Goal: Register for event/course

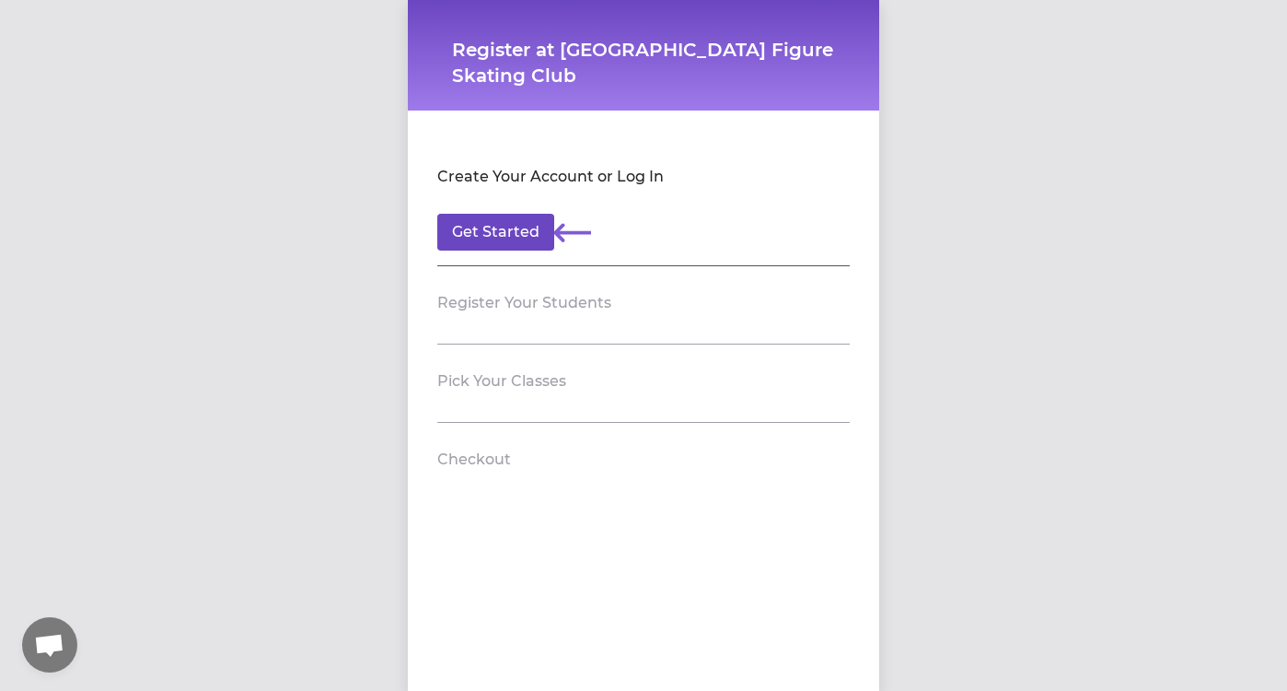
click at [489, 235] on button "Get Started" at bounding box center [495, 232] width 117 height 37
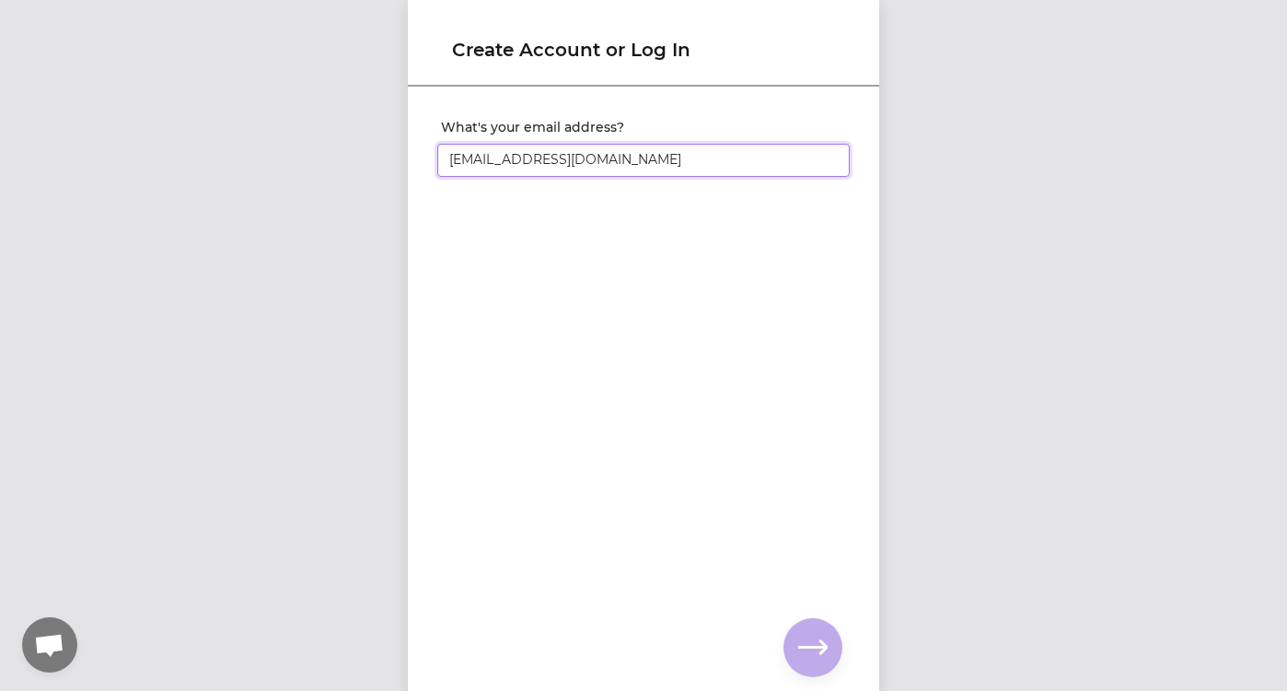
type input "[EMAIL_ADDRESS][DOMAIN_NAME]"
click input "submit" at bounding box center [0, 0] width 0 height 0
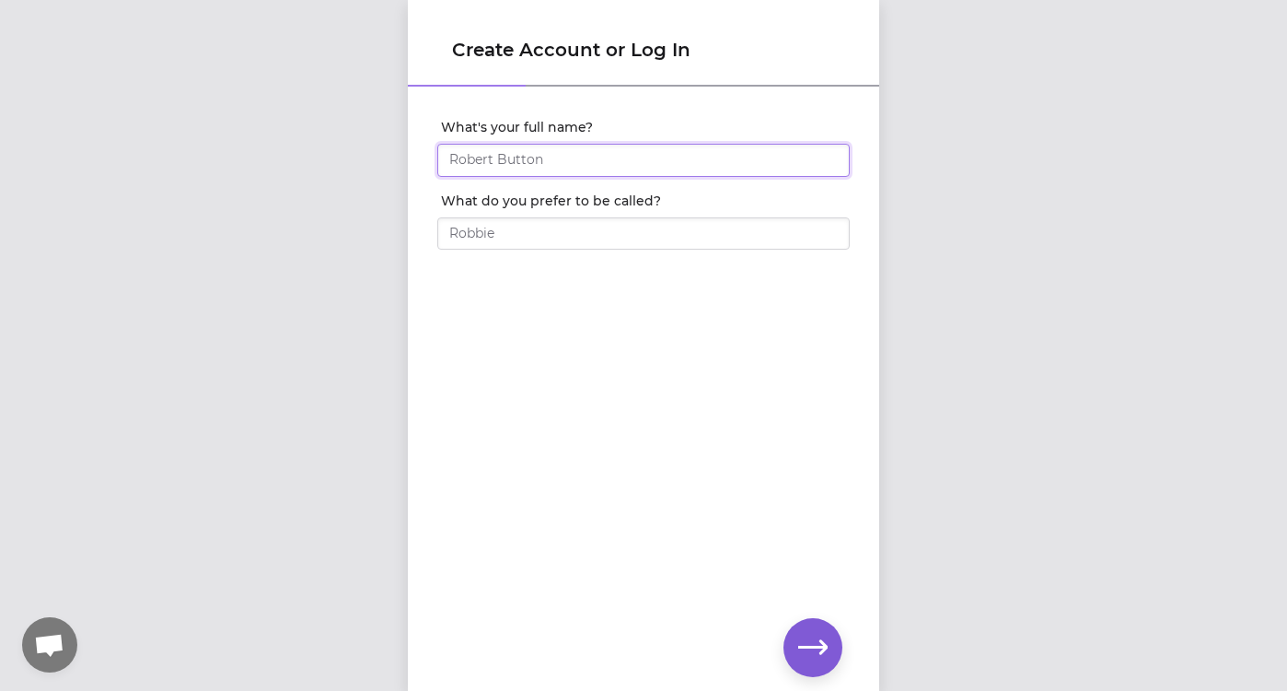
click at [514, 163] on input "What's your full name?" at bounding box center [643, 160] width 412 height 33
type input "[PERSON_NAME]"
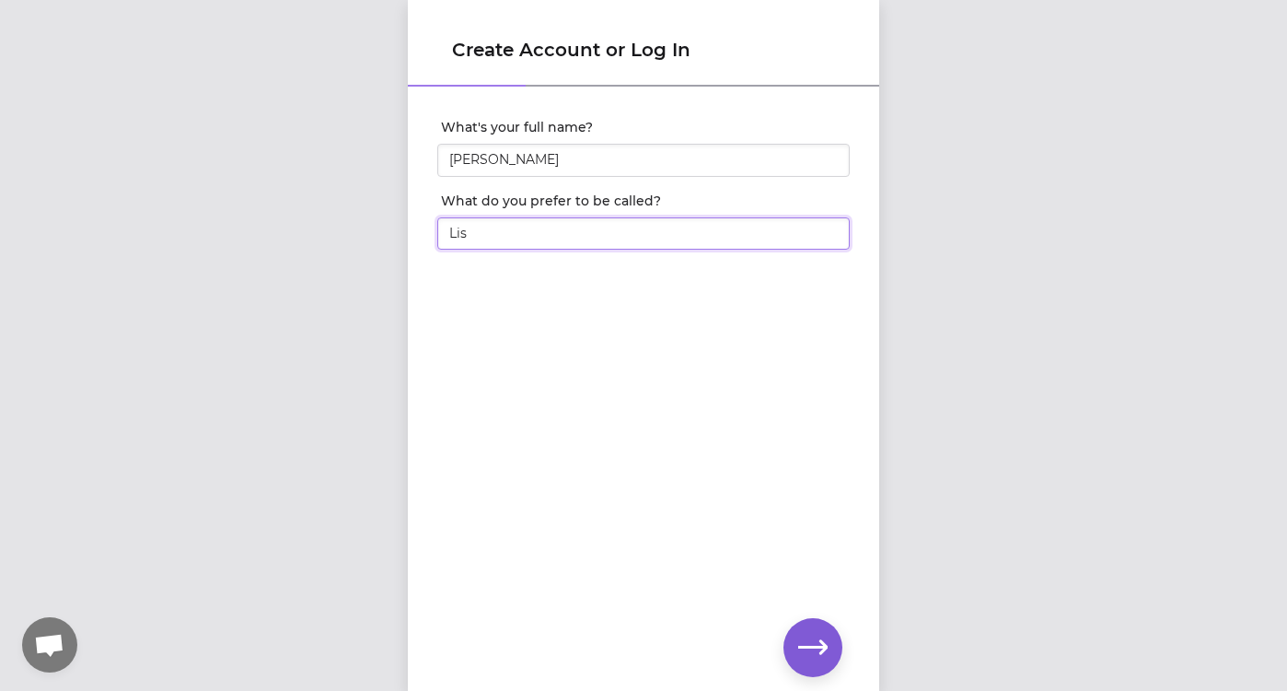
type input "[PERSON_NAME]"
click at [807, 634] on icon "button" at bounding box center [812, 647] width 29 height 29
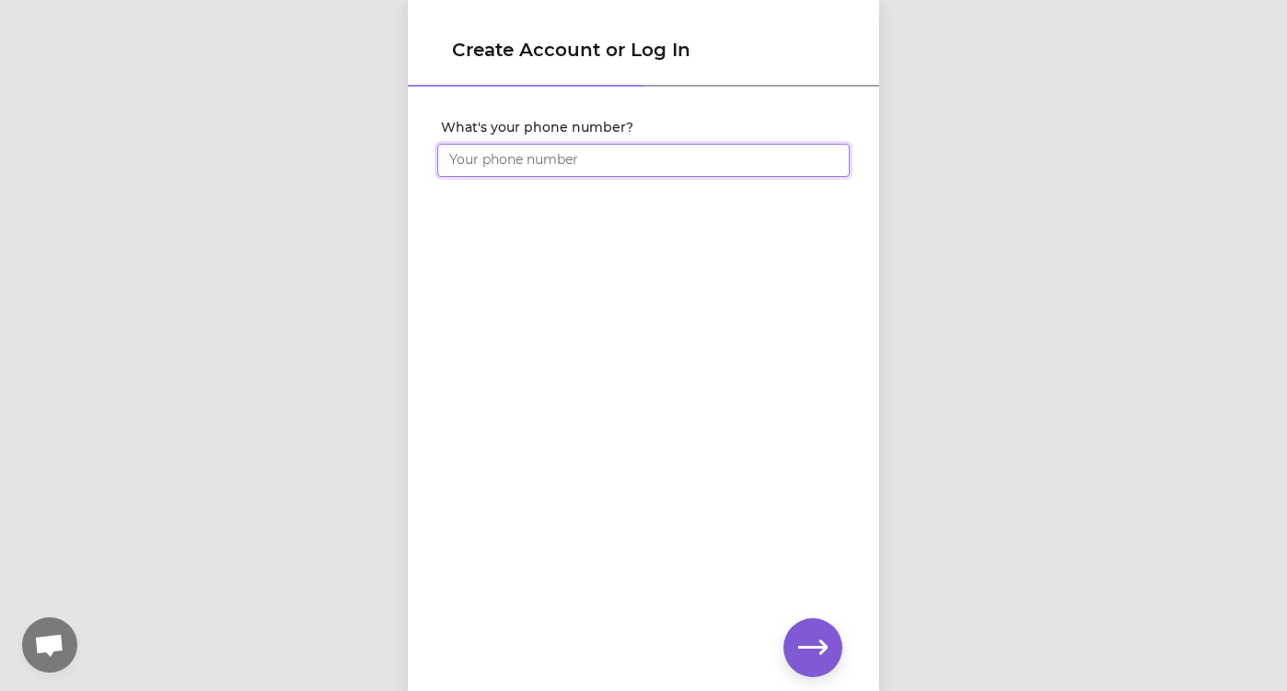
click at [539, 160] on input "What's your phone number?" at bounding box center [643, 160] width 412 height 33
type input "[PHONE_NUMBER]"
click at [813, 645] on icon "button" at bounding box center [812, 647] width 29 height 14
click at [585, 421] on div "Set your account password" at bounding box center [643, 358] width 471 height 540
click at [806, 644] on icon "button" at bounding box center [812, 647] width 29 height 29
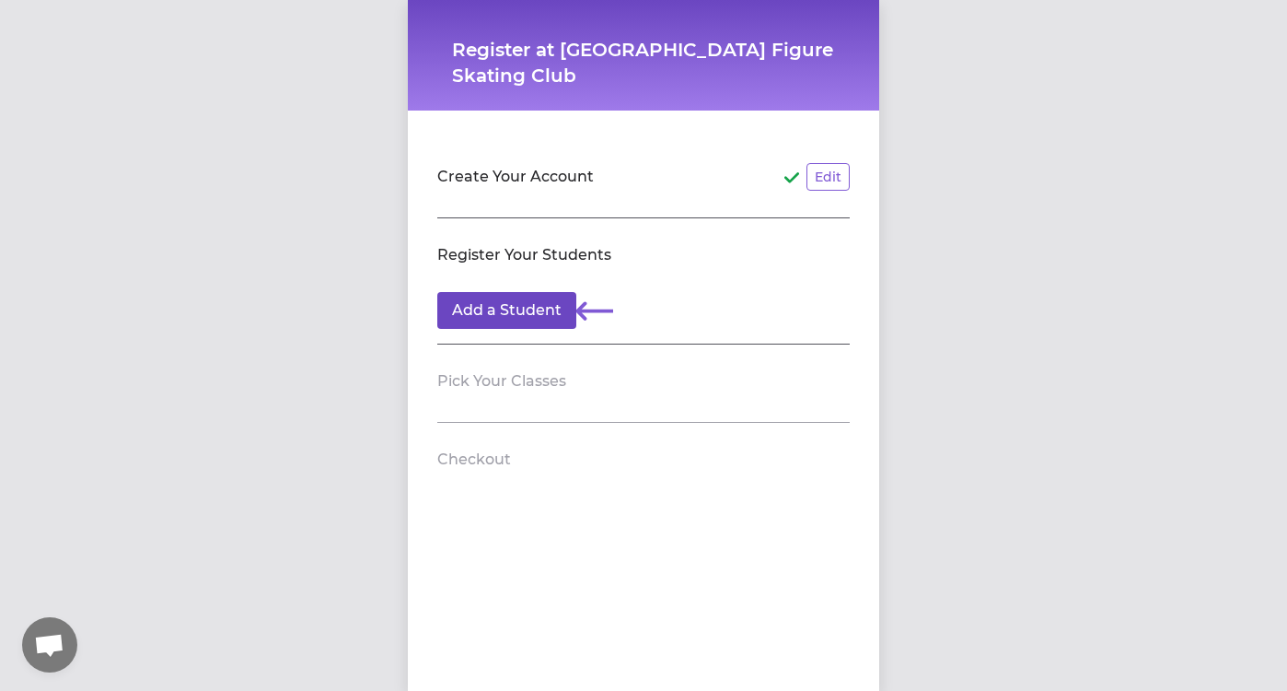
click at [506, 308] on button "Add a Student" at bounding box center [506, 310] width 139 height 37
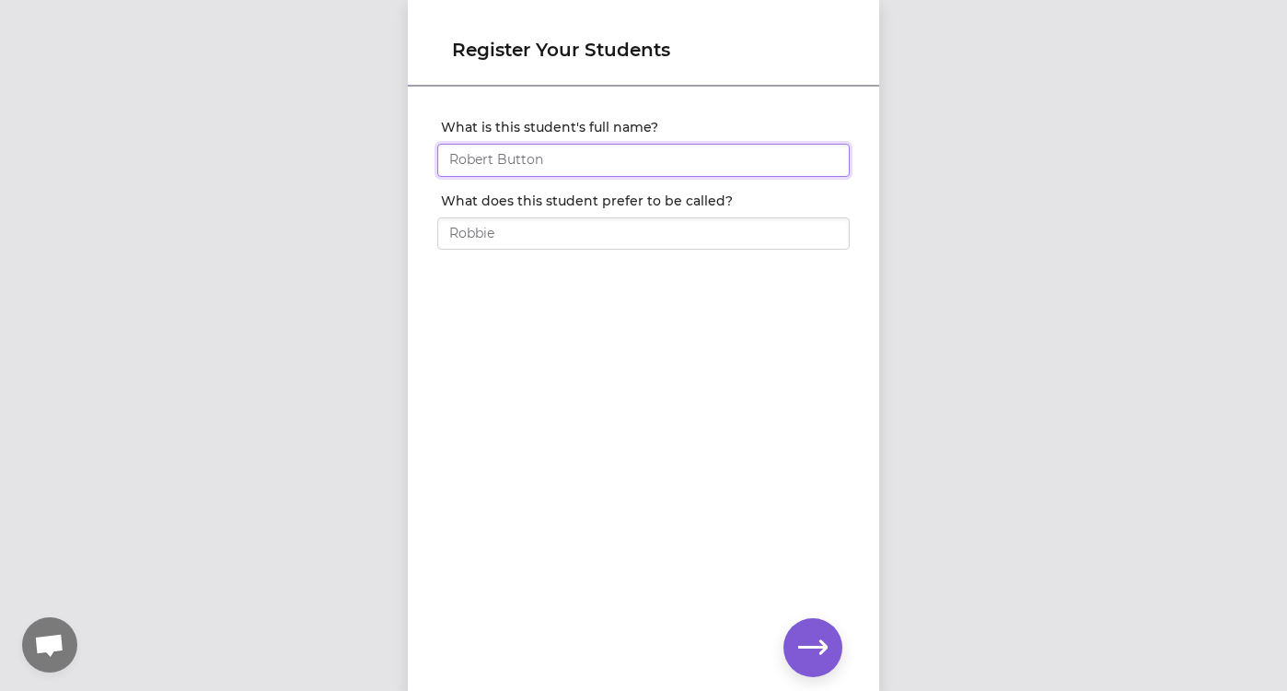
click at [511, 166] on input "What is this student's full name?" at bounding box center [643, 160] width 412 height 33
type input "[PERSON_NAME]"
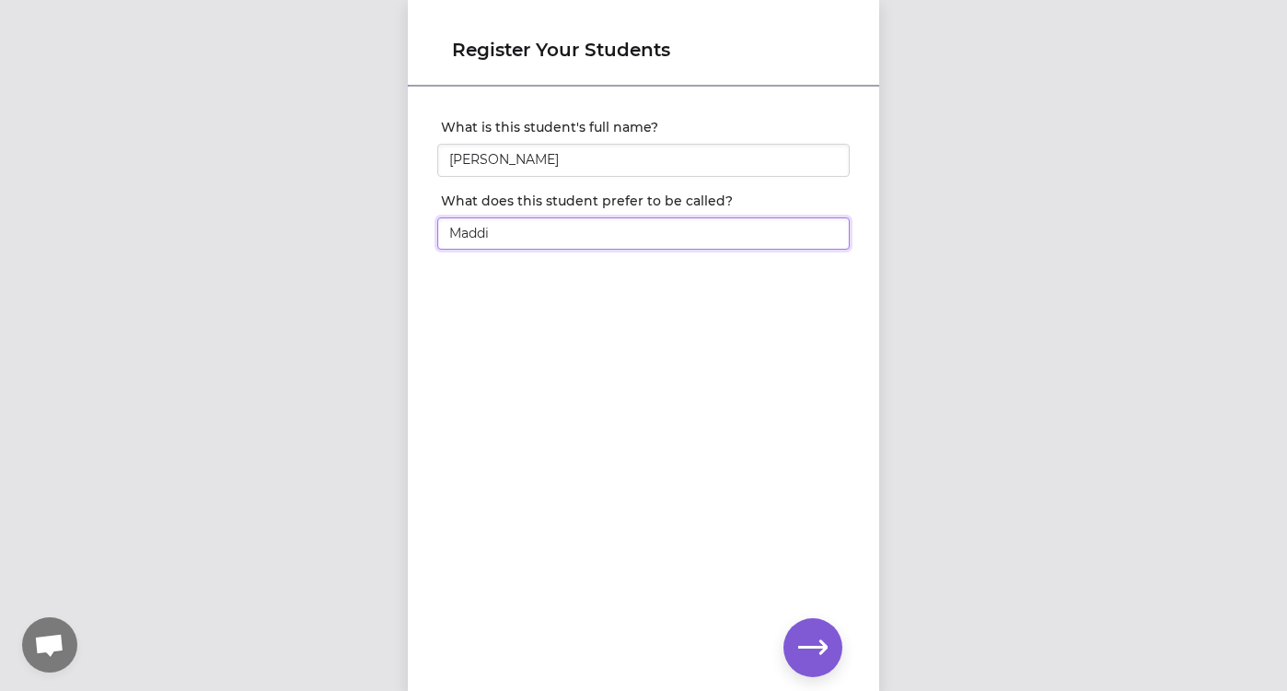
type input "[PERSON_NAME]"
click input "submit" at bounding box center [0, 0] width 0 height 0
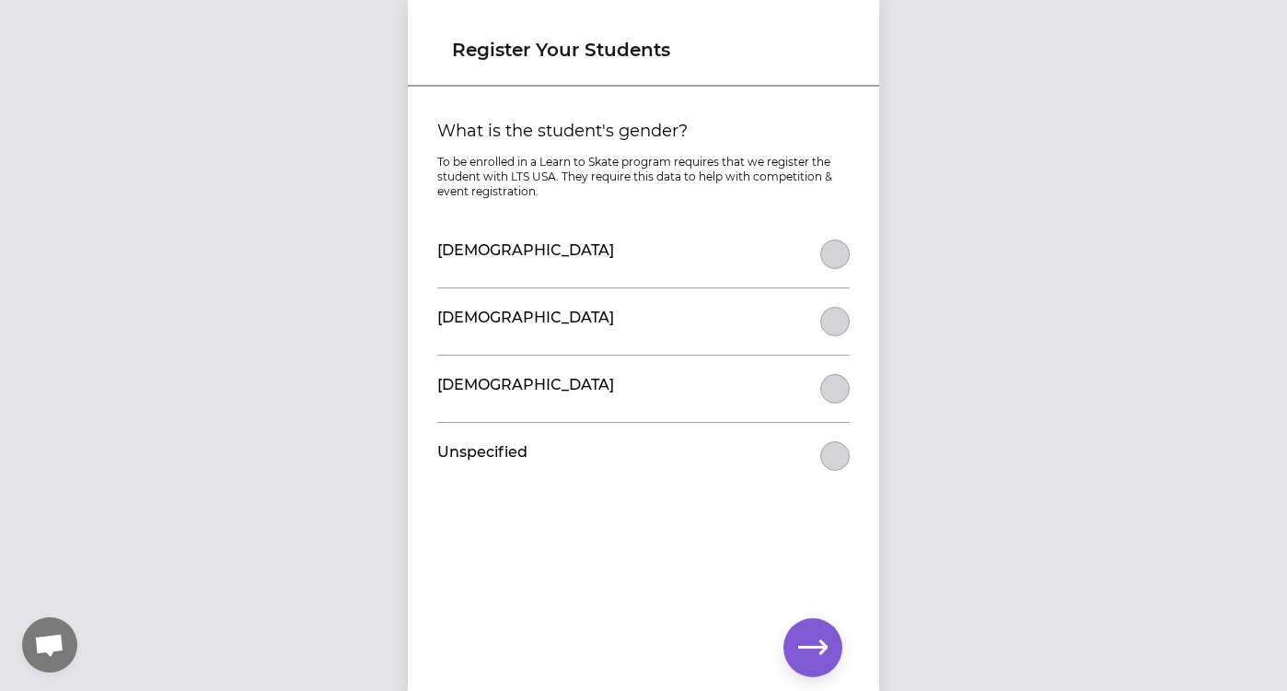
click at [839, 253] on button "What is the student's gender?" at bounding box center [834, 253] width 29 height 29
click at [817, 644] on icon "button" at bounding box center [812, 647] width 29 height 29
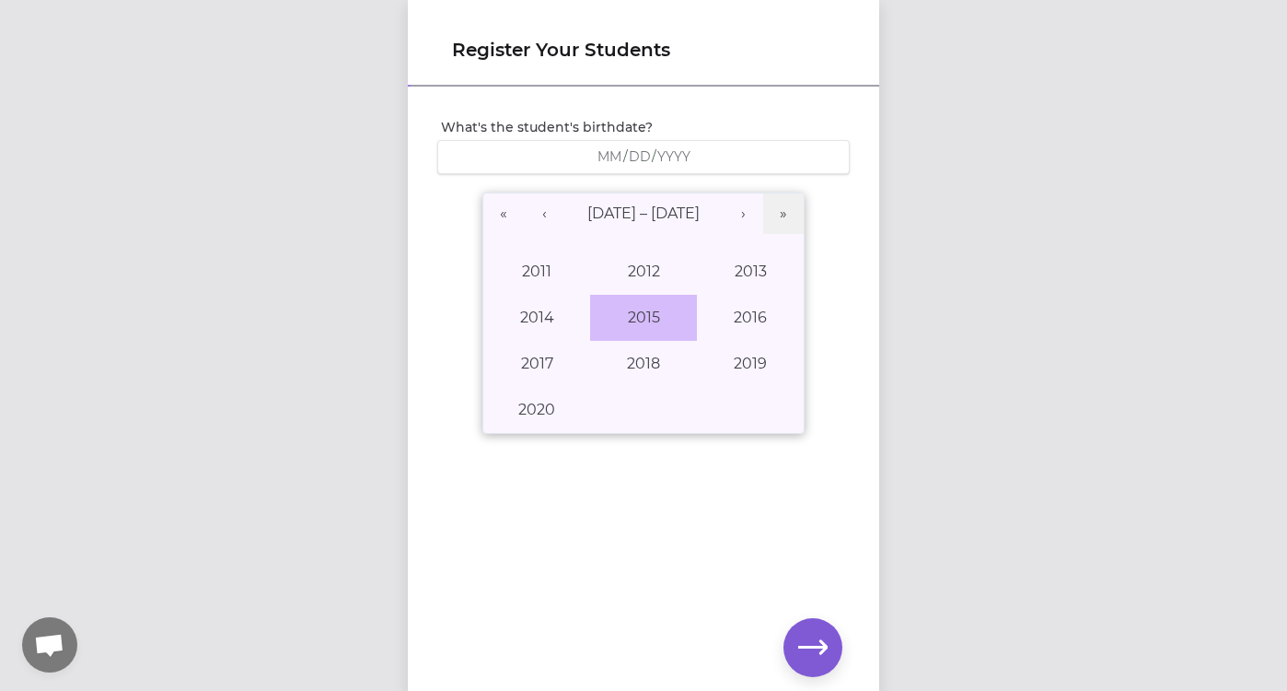
click at [662, 320] on button "2015" at bounding box center [643, 318] width 107 height 46
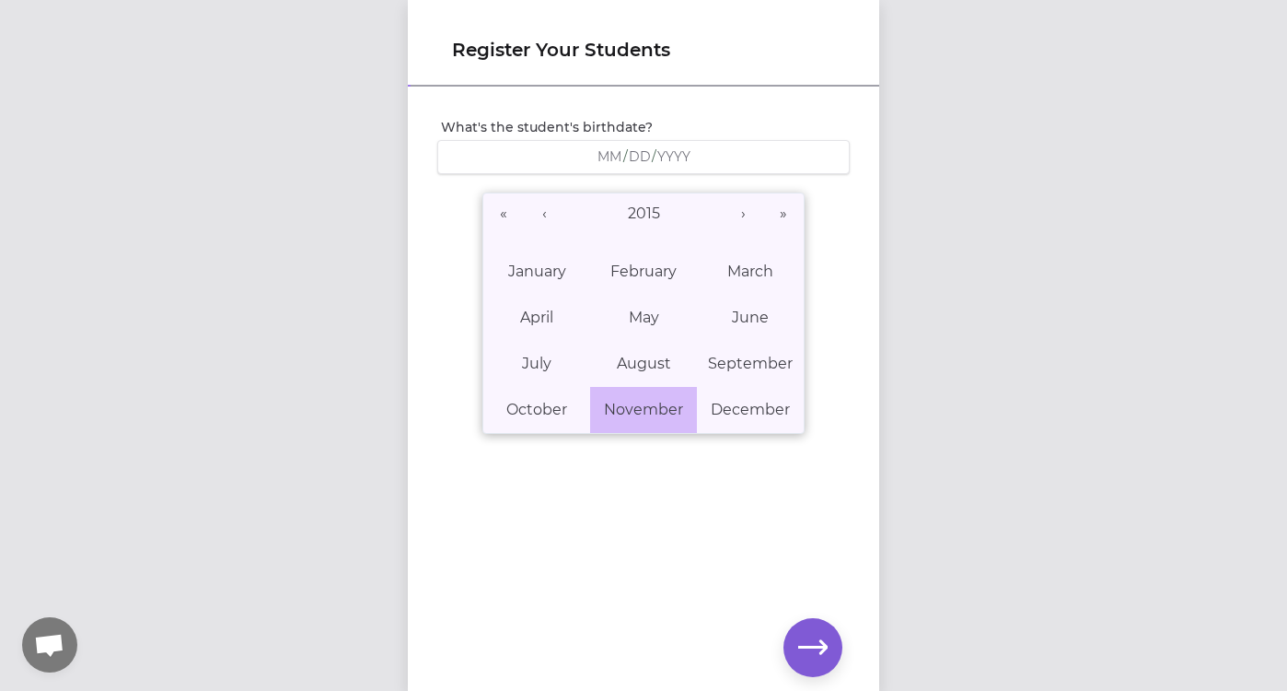
click at [639, 407] on abbr "November" at bounding box center [643, 408] width 79 height 17
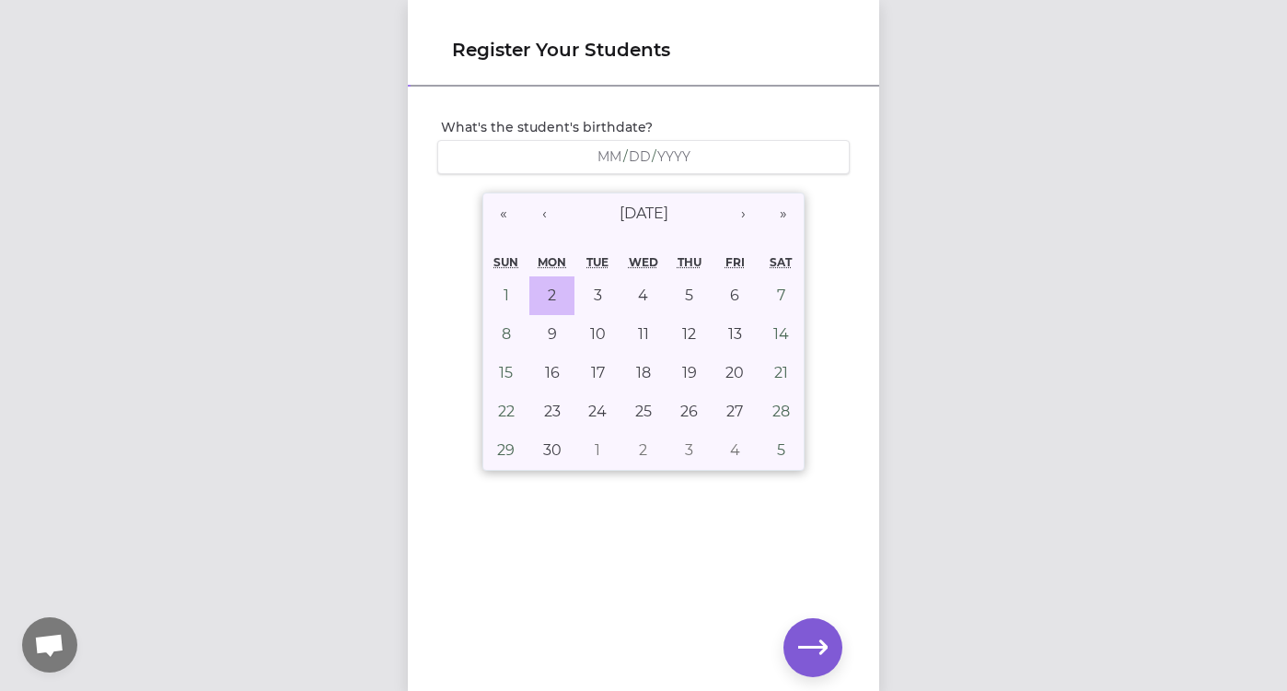
click at [552, 296] on abbr "2" at bounding box center [552, 294] width 8 height 17
type input "[DATE]"
type input "11"
type input "2"
type input "2015"
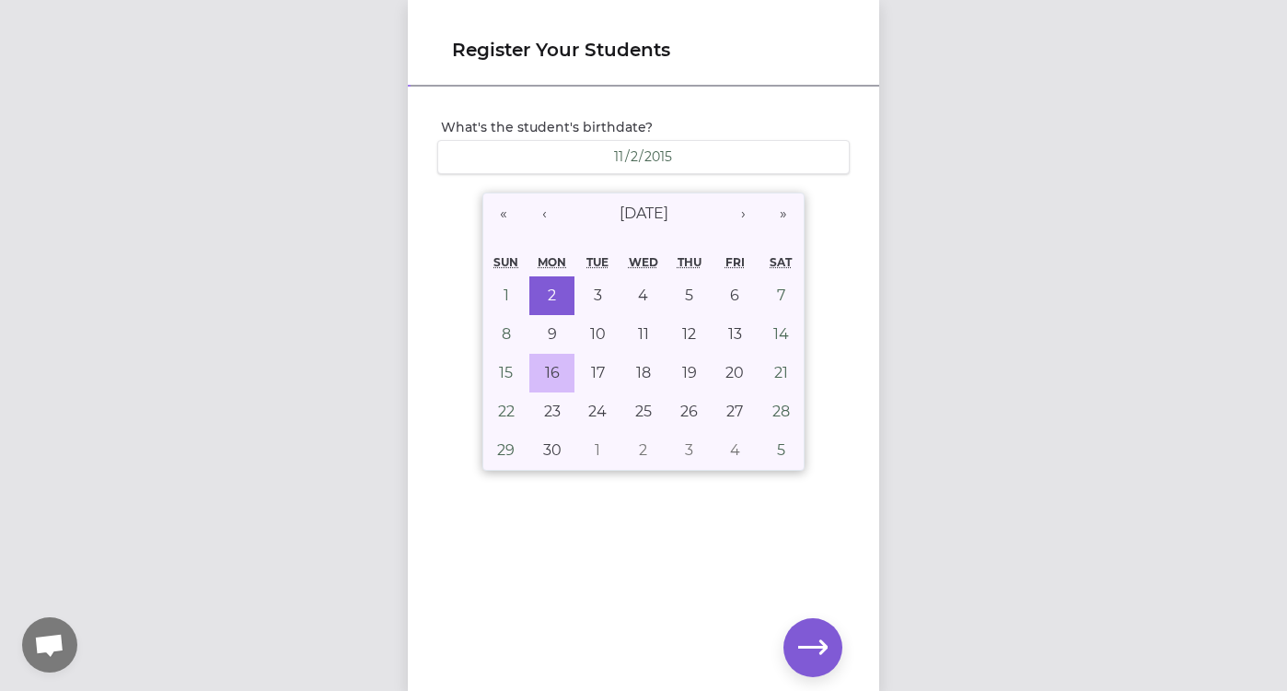
click at [557, 371] on abbr "16" at bounding box center [552, 372] width 15 height 17
type input "[DATE]"
type input "16"
click at [811, 644] on icon "button" at bounding box center [812, 647] width 29 height 29
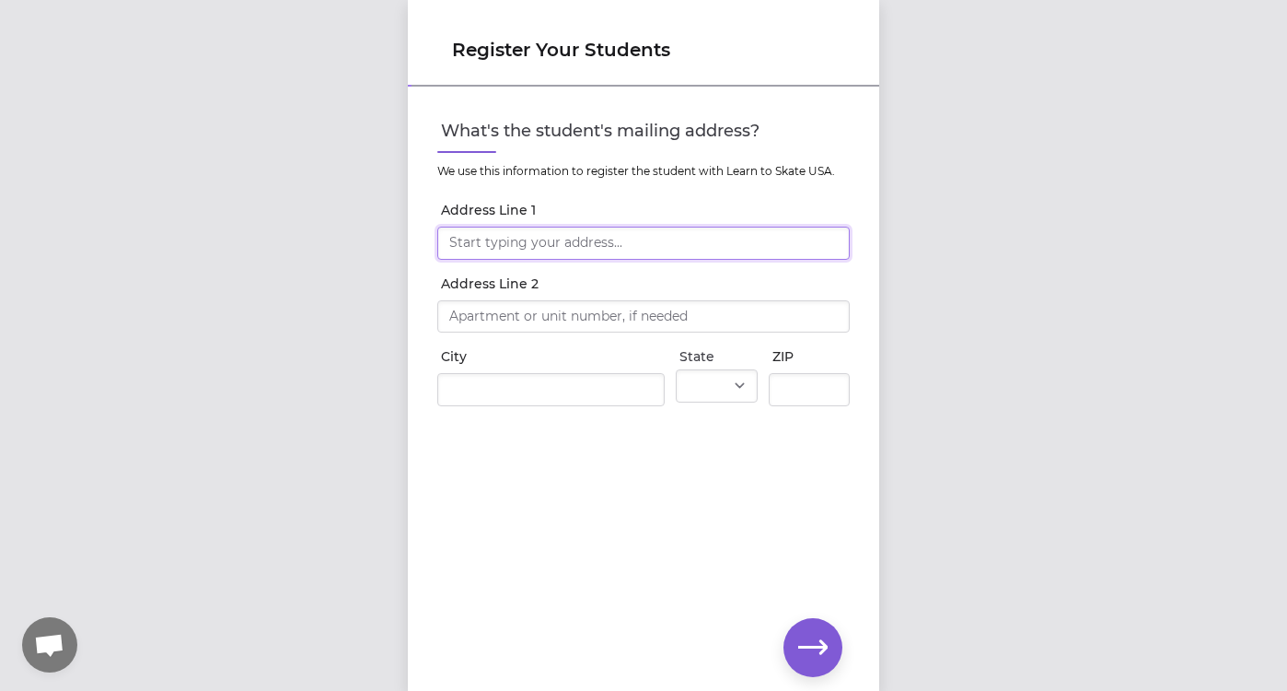
click at [522, 250] on input "Address Line 1" at bounding box center [643, 242] width 412 height 33
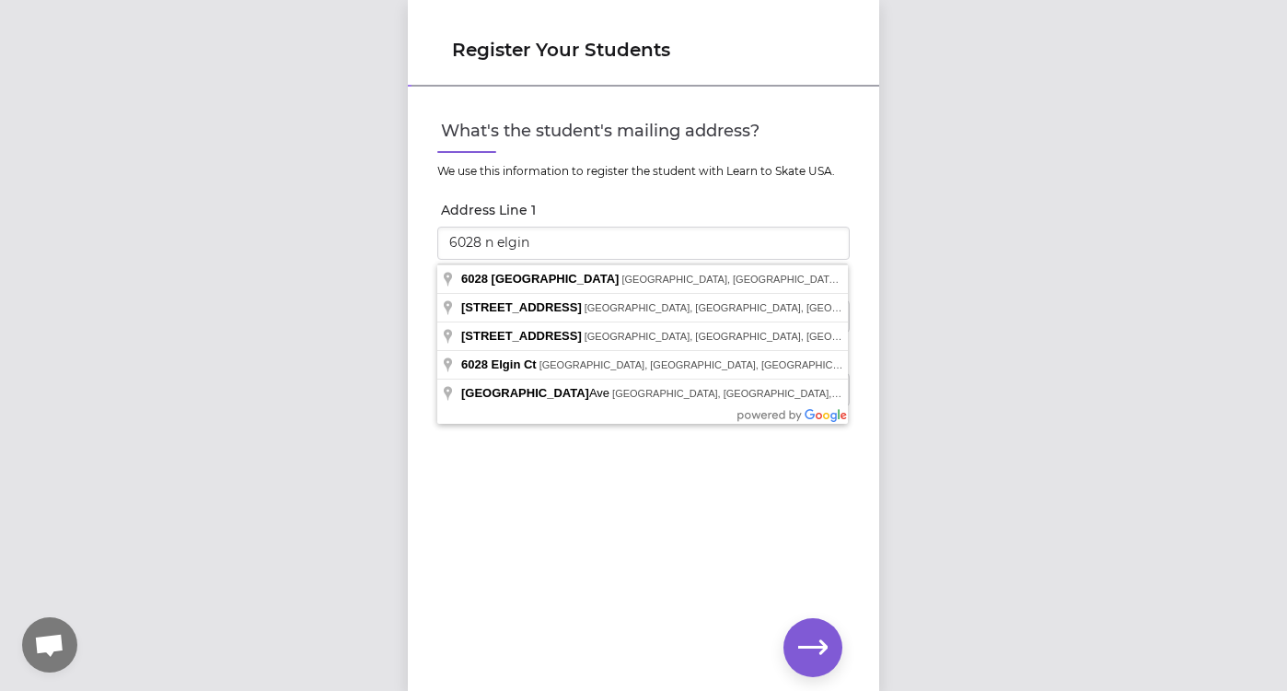
click at [659, 548] on div "What's the student's mailing address? We use this information to register the s…" at bounding box center [643, 358] width 471 height 540
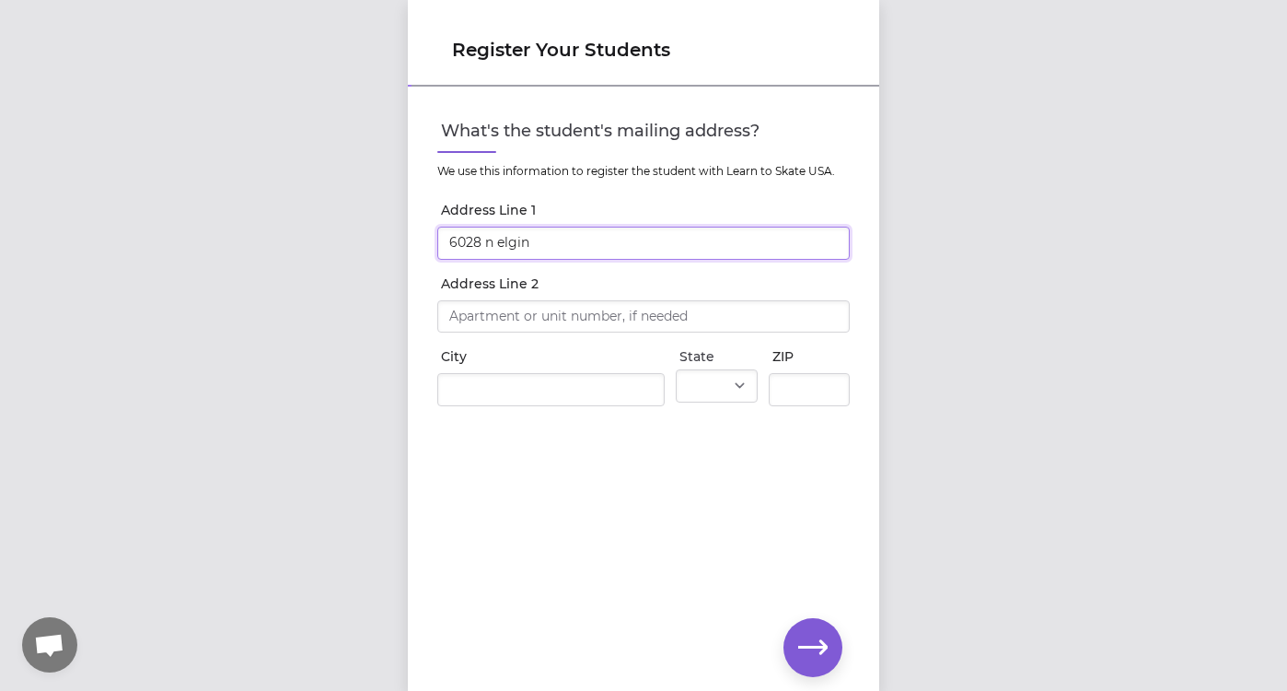
click at [555, 250] on input "6028 n elgin" at bounding box center [643, 242] width 412 height 33
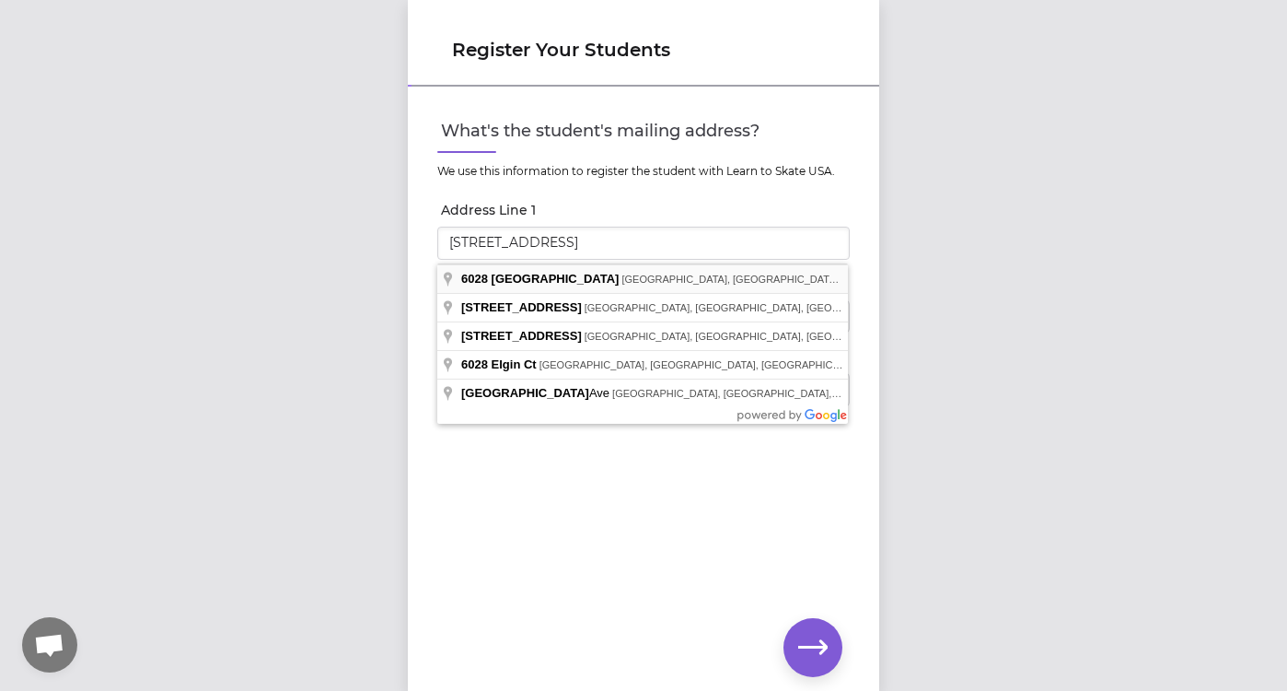
type input "[STREET_ADDRESS]"
type input "[GEOGRAPHIC_DATA]"
select select "WA"
type input "99205"
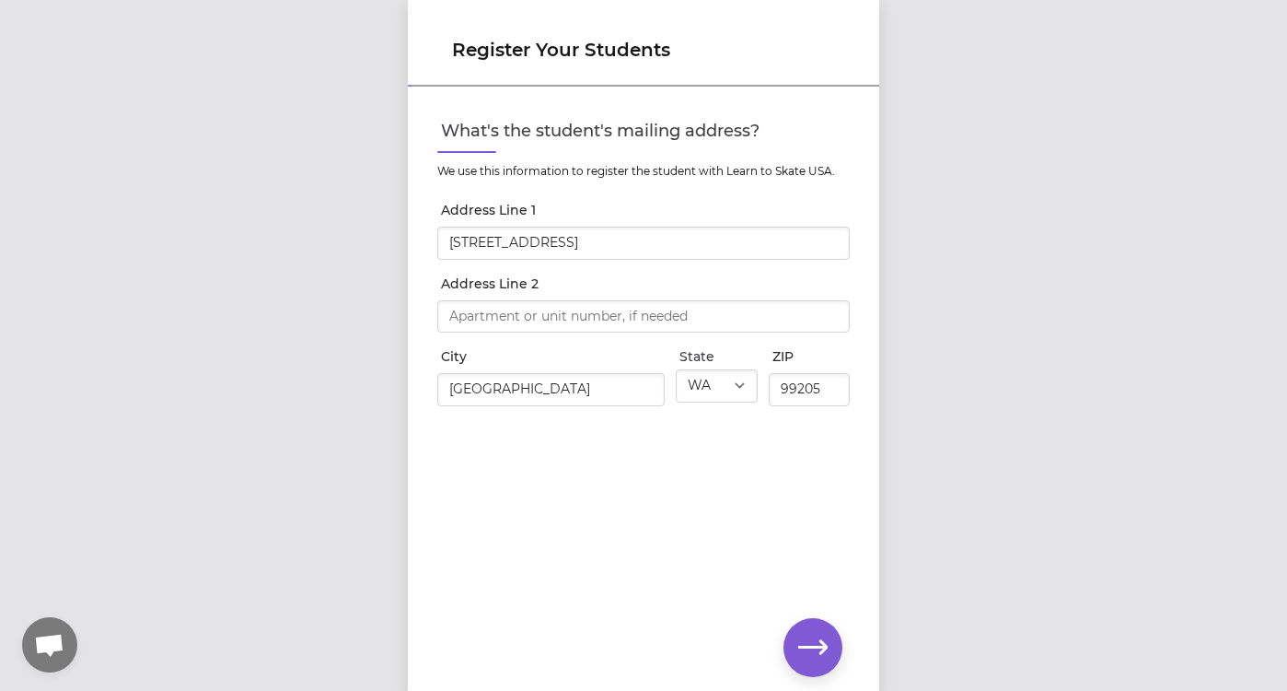
click at [817, 651] on icon "button" at bounding box center [812, 647] width 29 height 29
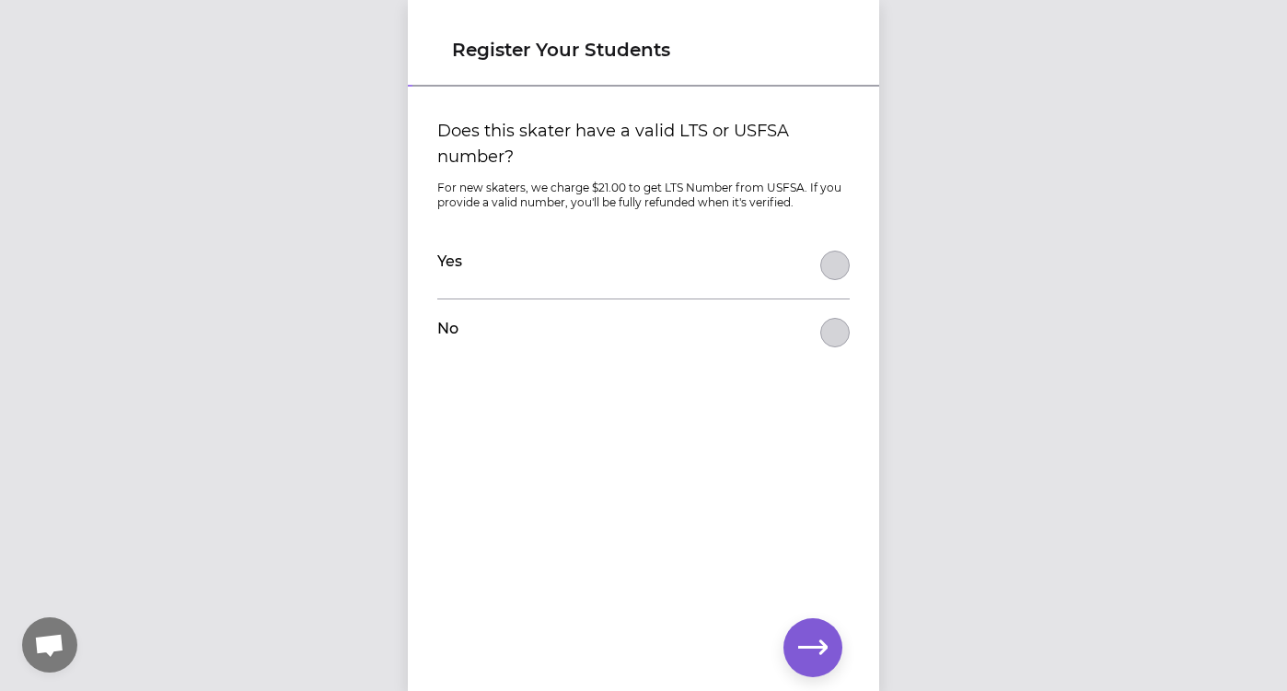
click at [834, 332] on button "Does this skater have a valid LTS or USFSA number?" at bounding box center [834, 332] width 29 height 29
click at [810, 643] on icon "button" at bounding box center [812, 647] width 29 height 29
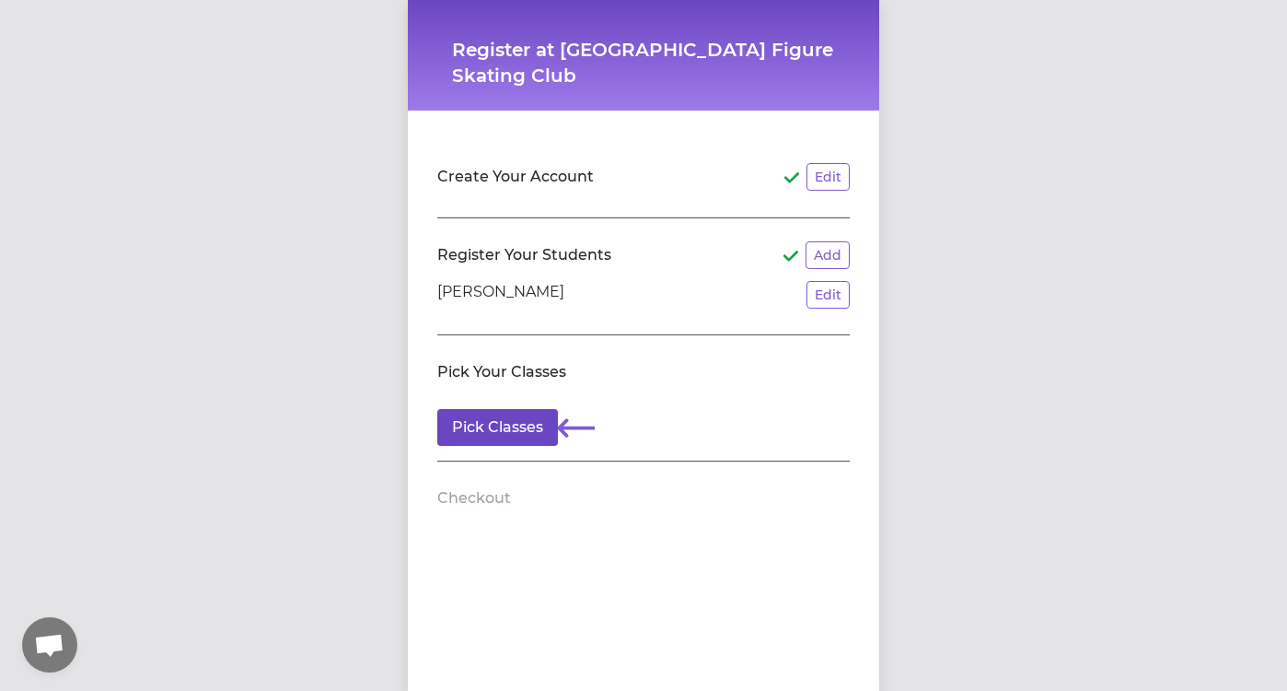
click at [489, 432] on button "Pick Classes" at bounding box center [497, 427] width 121 height 37
click at [828, 256] on button "Add" at bounding box center [828, 255] width 44 height 28
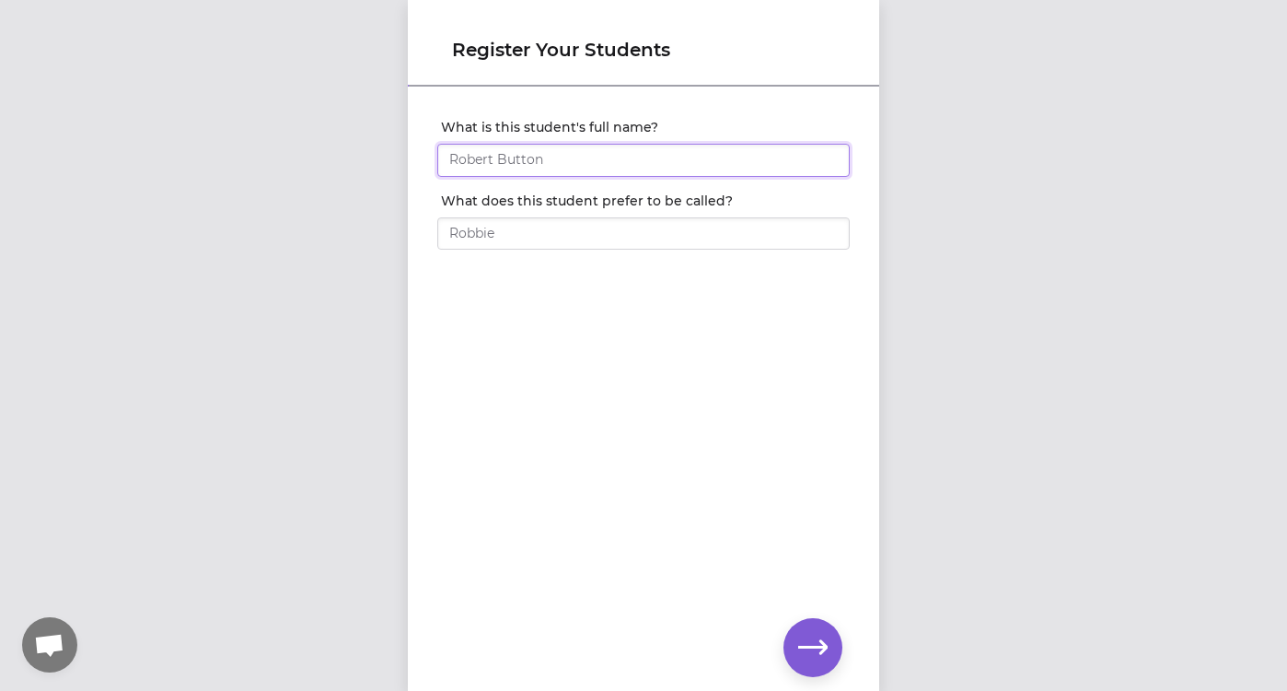
click at [549, 166] on input "What is this student's full name?" at bounding box center [643, 160] width 412 height 33
type input "[PERSON_NAME]"
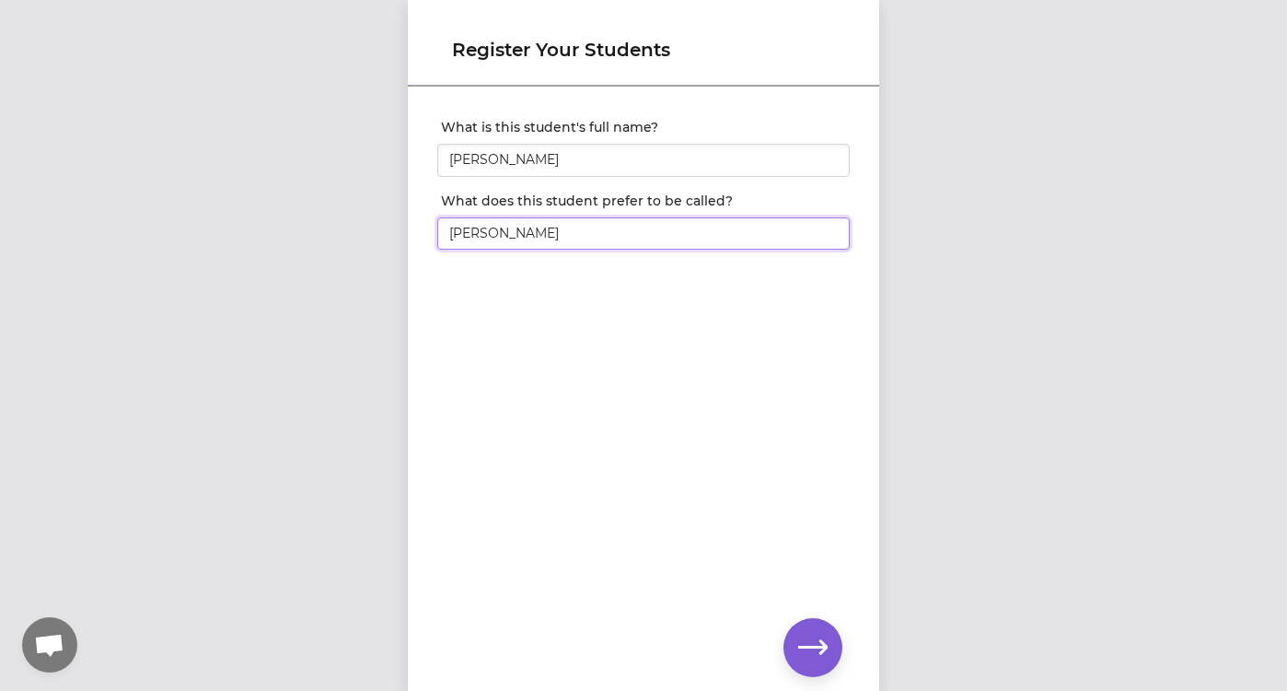
type input "[PERSON_NAME]"
click at [801, 638] on icon "button" at bounding box center [812, 647] width 29 height 29
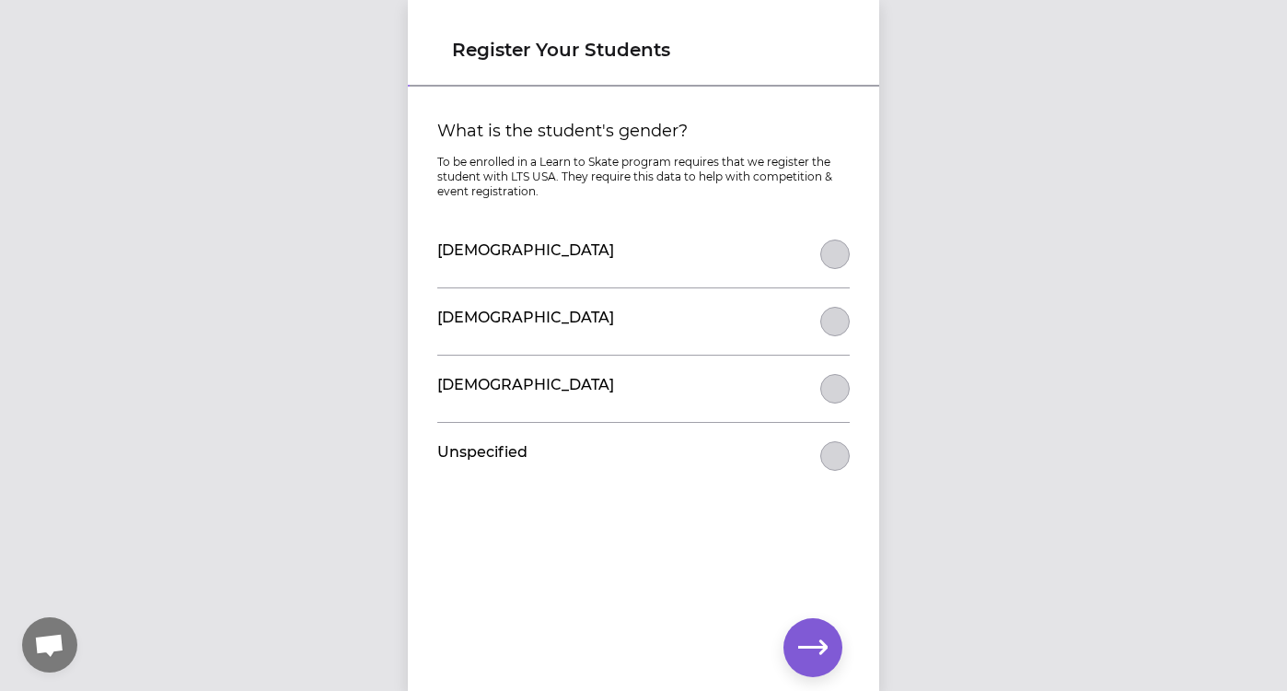
click at [839, 252] on button "What is the student's gender?" at bounding box center [834, 253] width 29 height 29
click at [804, 642] on icon "button" at bounding box center [812, 647] width 29 height 29
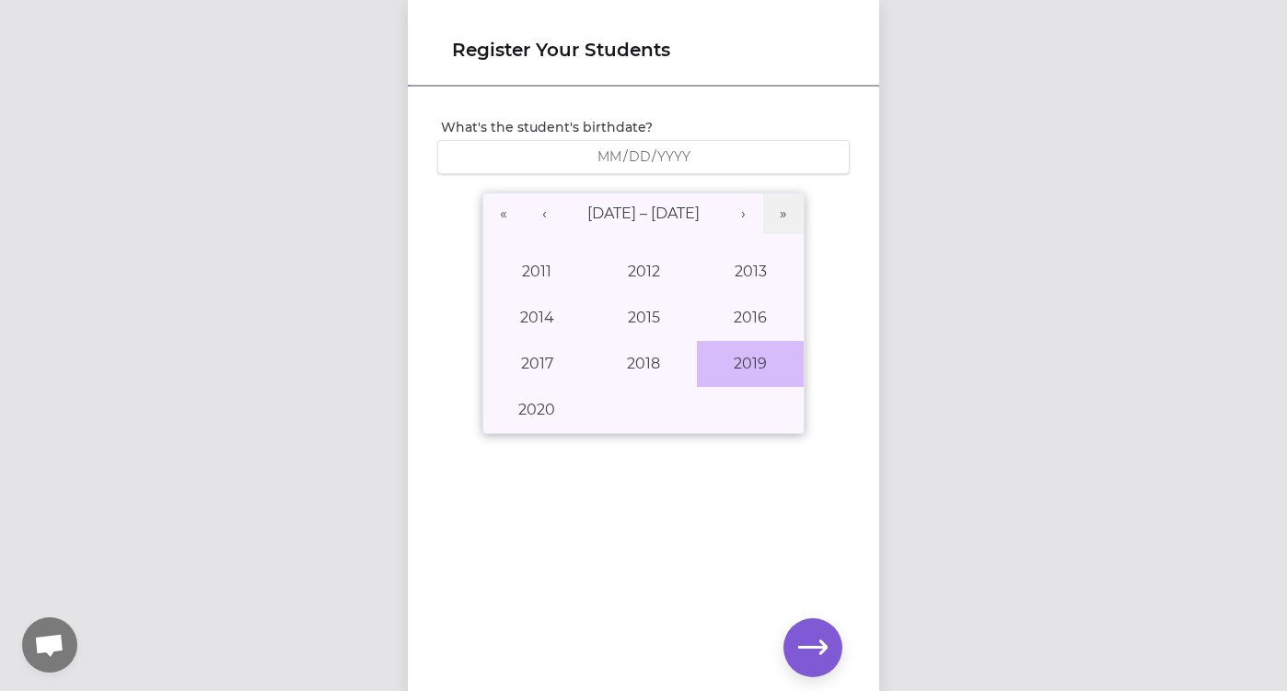
click at [751, 367] on button "2019" at bounding box center [750, 364] width 107 height 46
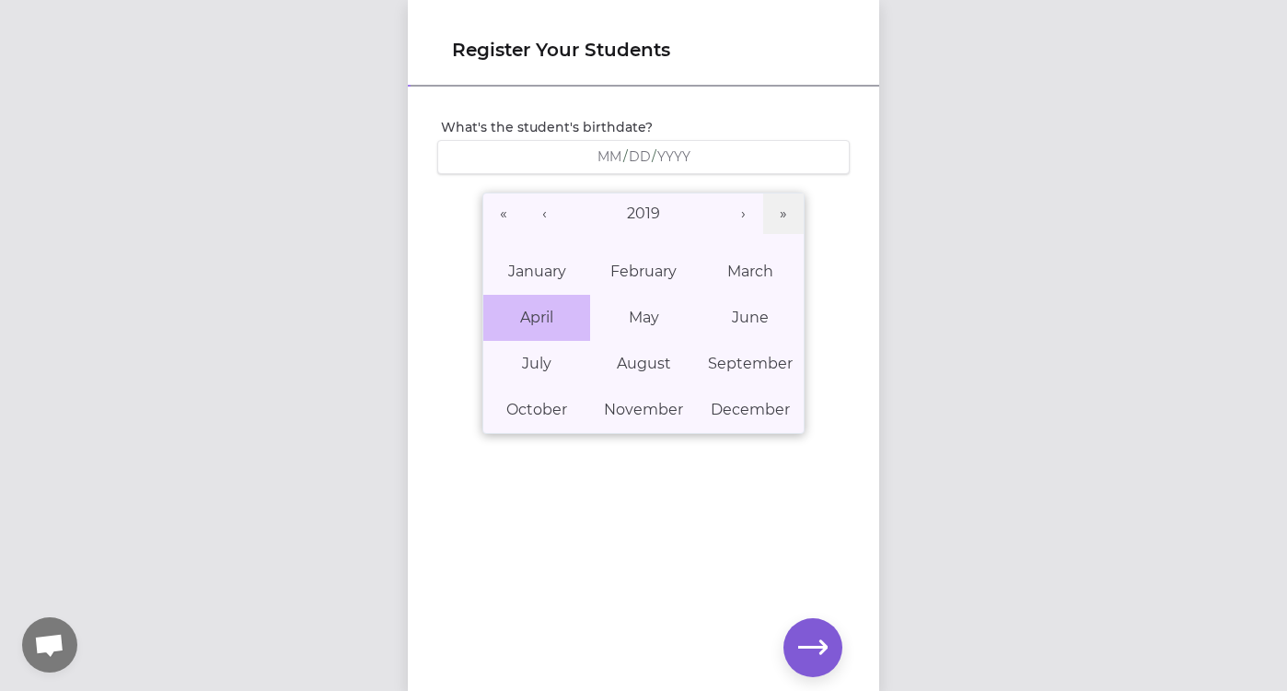
click at [532, 321] on abbr "April" at bounding box center [536, 316] width 33 height 17
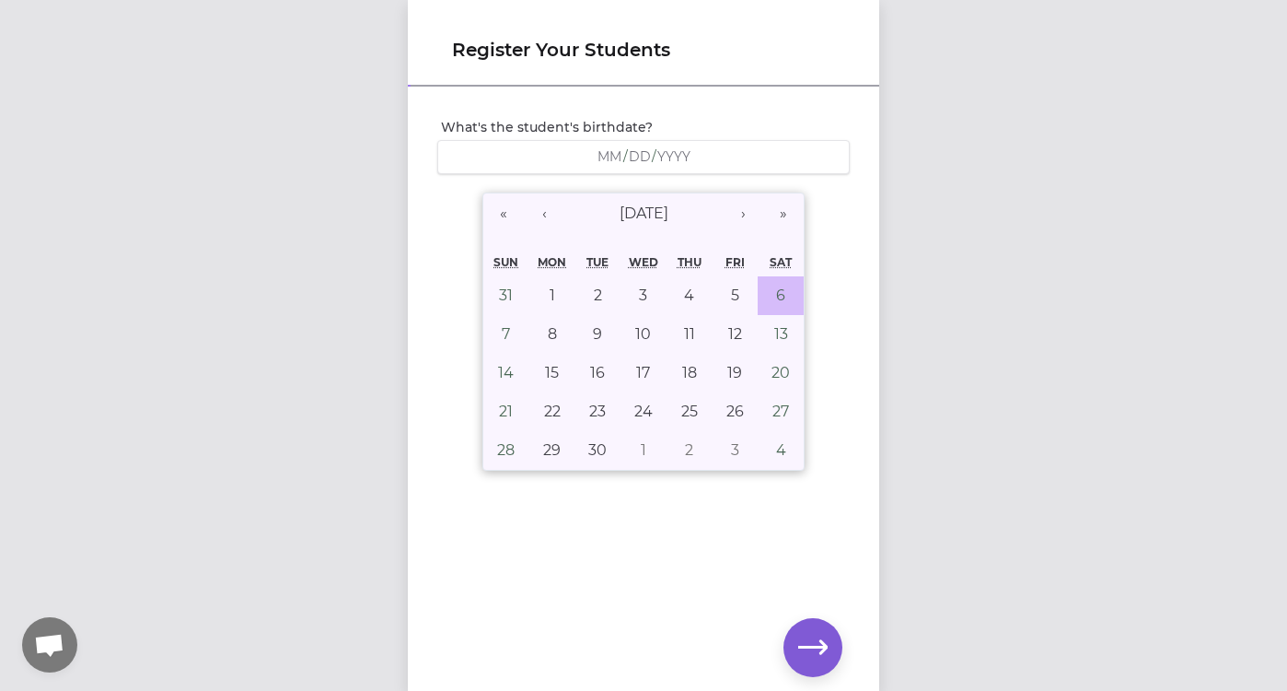
click at [786, 303] on button "6" at bounding box center [781, 295] width 46 height 39
type input "[DATE]"
type input "4"
type input "6"
type input "2019"
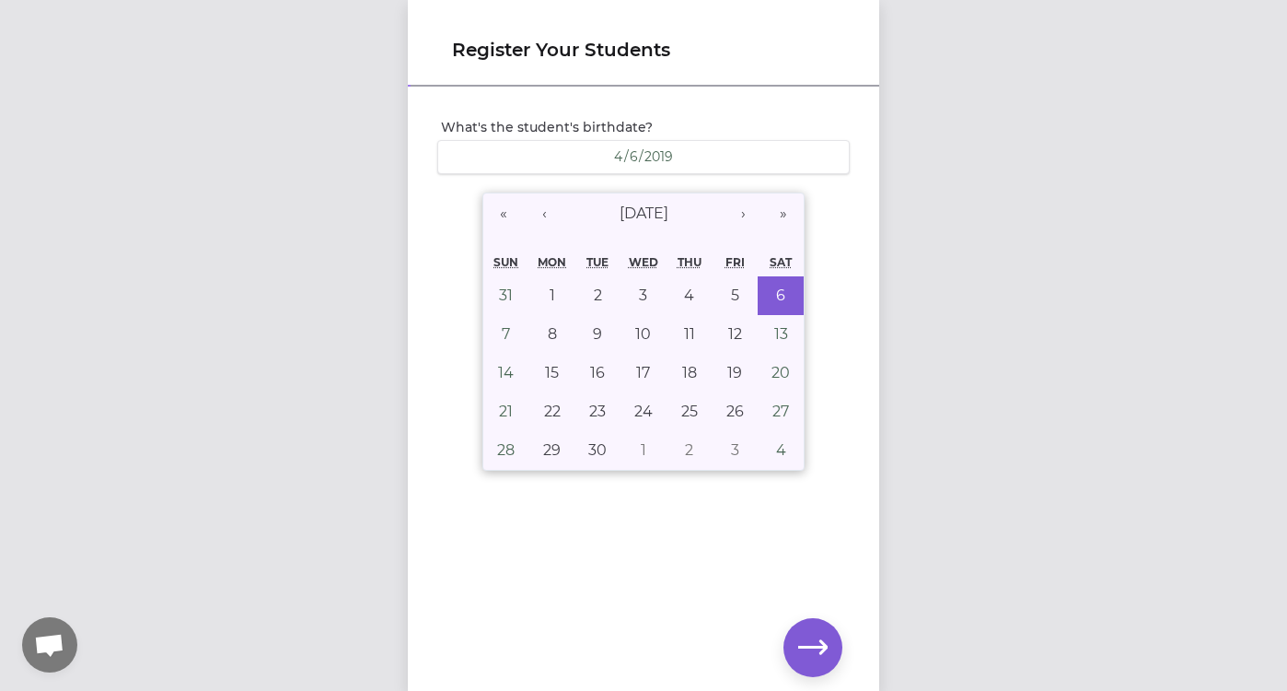
click at [813, 638] on icon "button" at bounding box center [812, 647] width 29 height 29
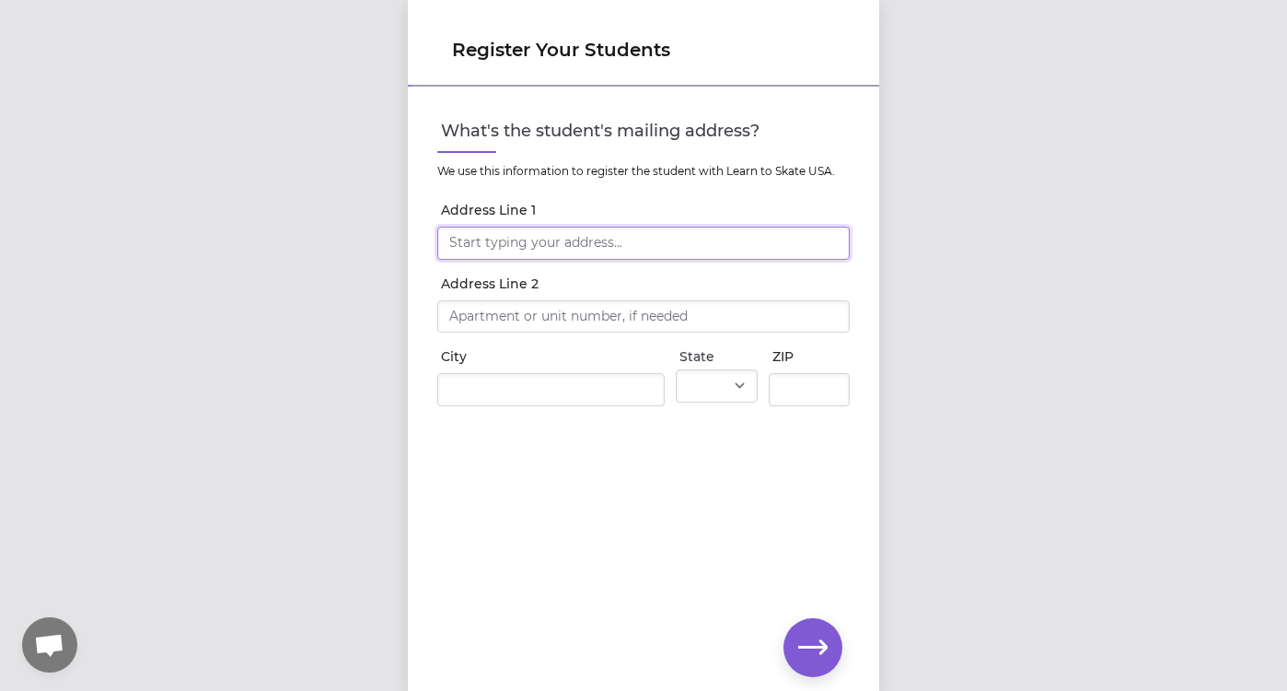
click at [576, 255] on input "Address Line 1" at bounding box center [643, 242] width 412 height 33
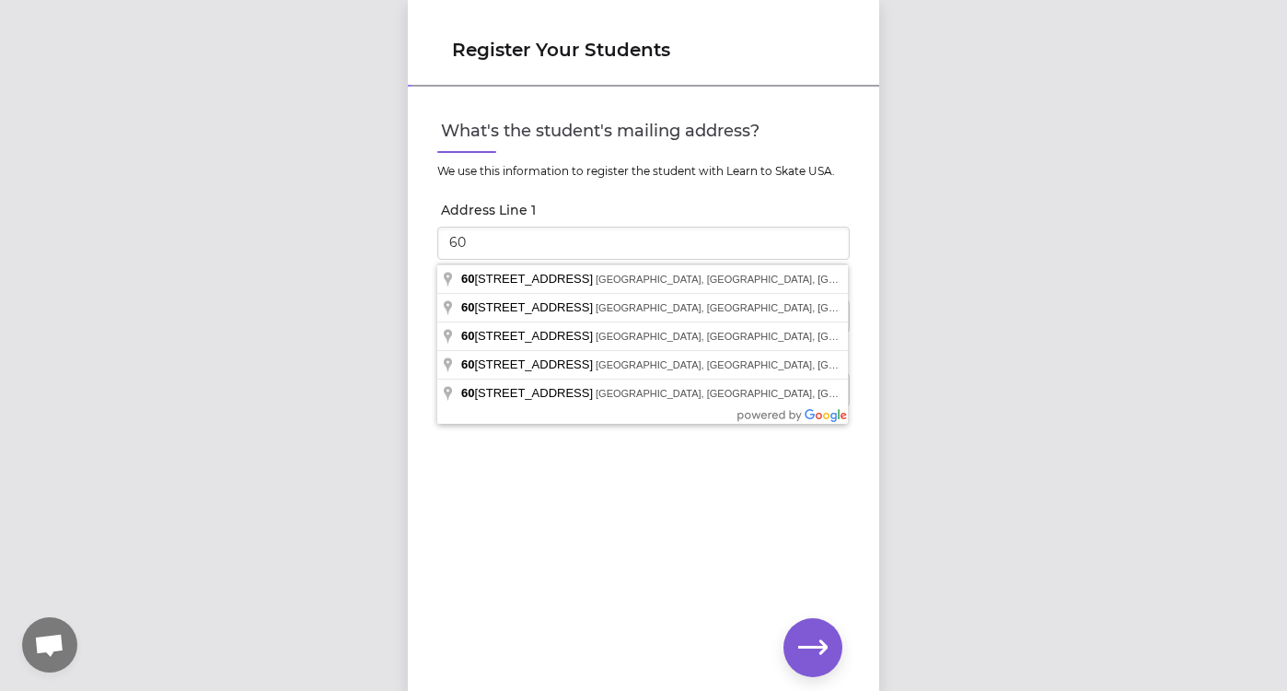
click at [578, 449] on div "What's the student's mailing address? We use this information to register the s…" at bounding box center [643, 358] width 471 height 540
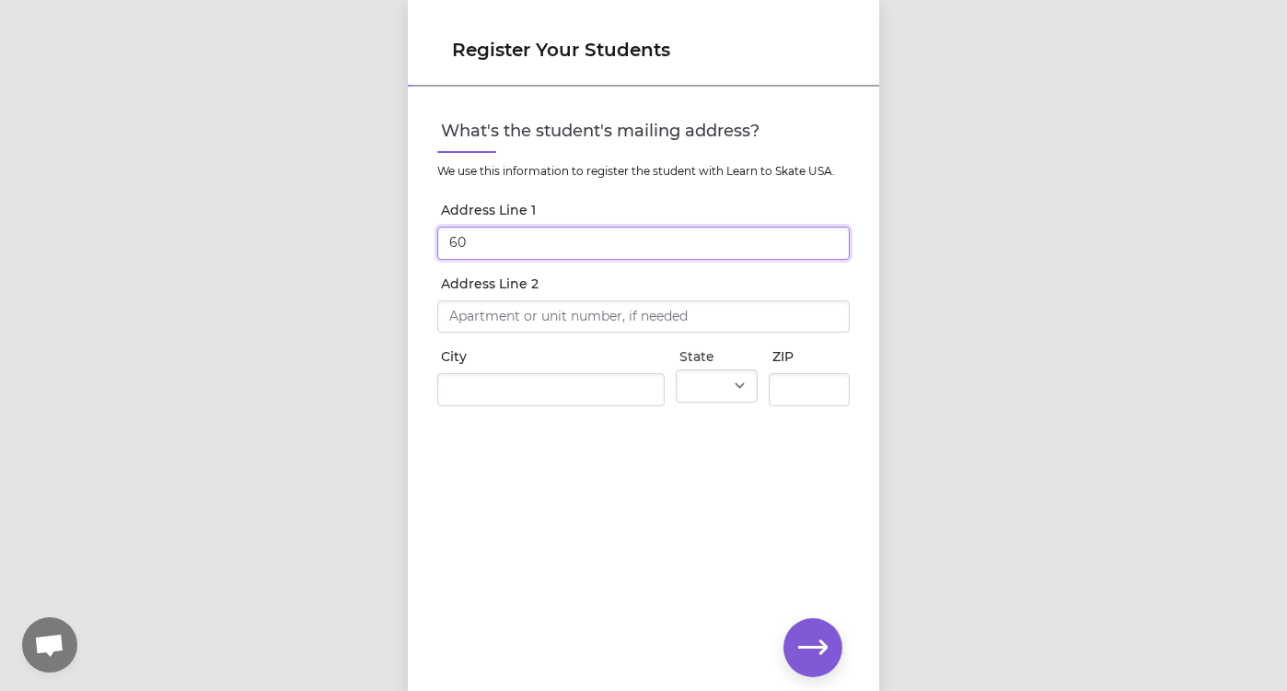
click at [482, 246] on input "60" at bounding box center [643, 242] width 412 height 33
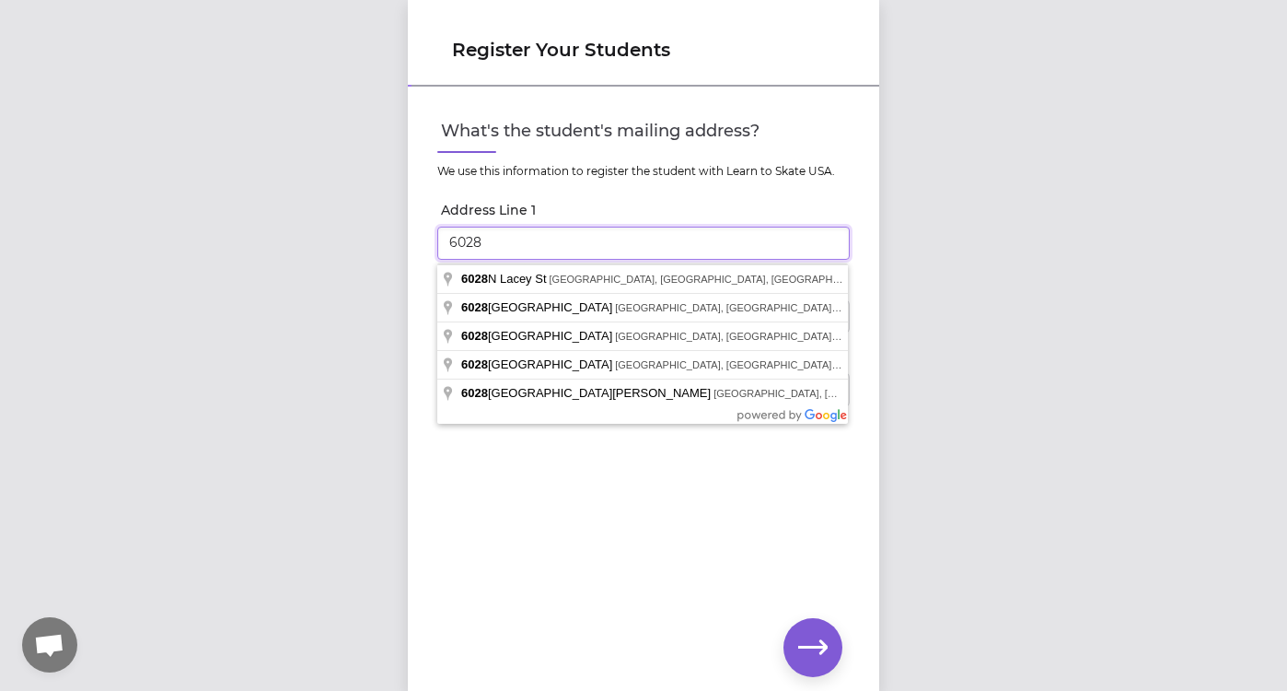
click at [540, 239] on input "6028" at bounding box center [643, 242] width 412 height 33
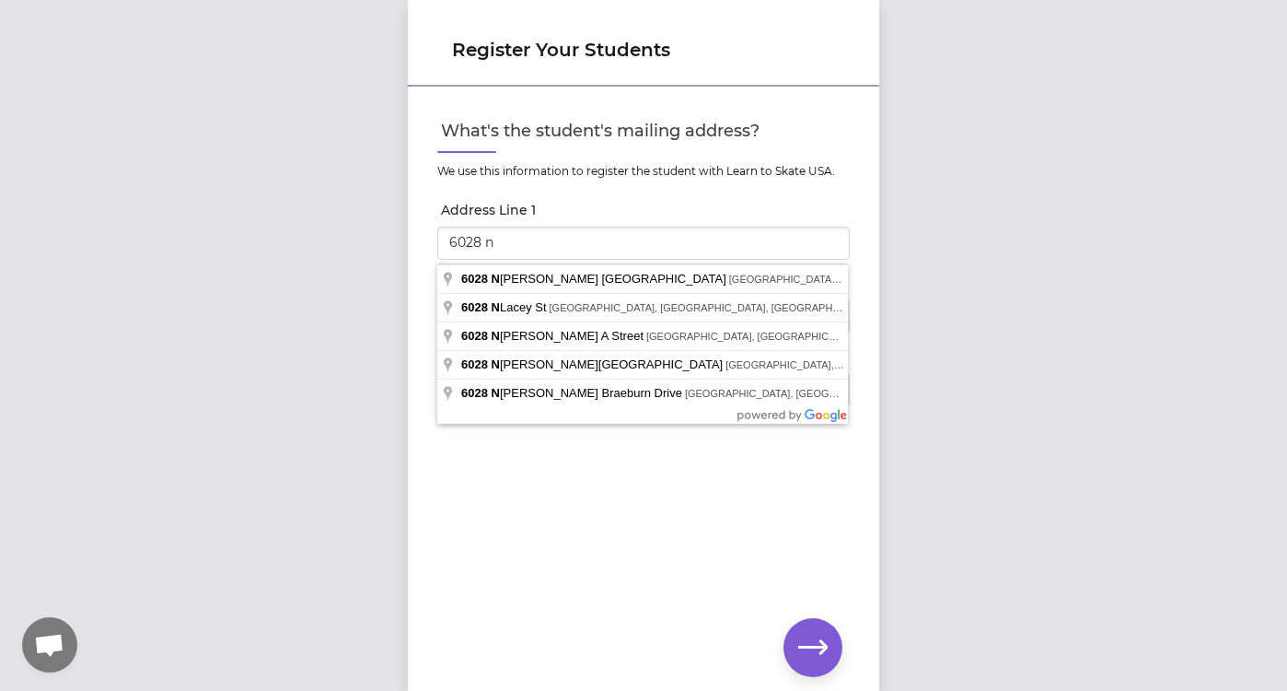
click at [598, 528] on div "What's the student's mailing address? We use this information to register the s…" at bounding box center [643, 358] width 471 height 540
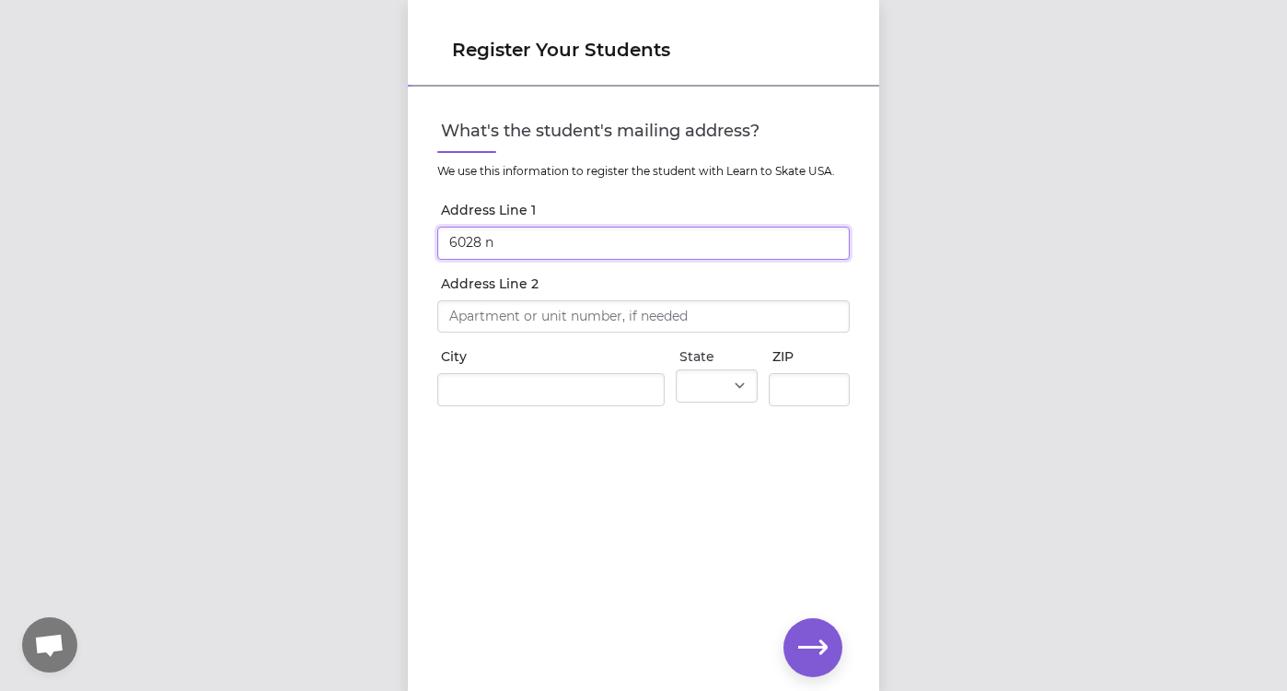
click at [534, 250] on input "6028 n" at bounding box center [643, 242] width 412 height 33
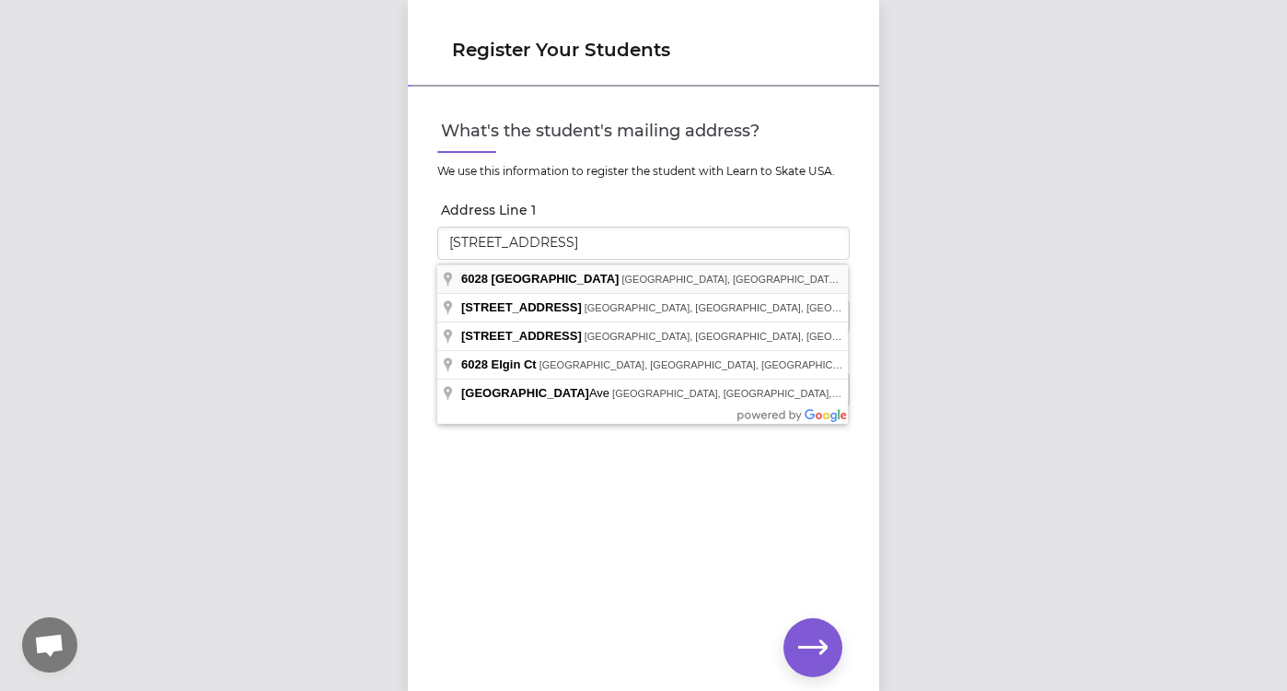
type input "[STREET_ADDRESS]"
type input "[GEOGRAPHIC_DATA]"
select select "WA"
type input "99205"
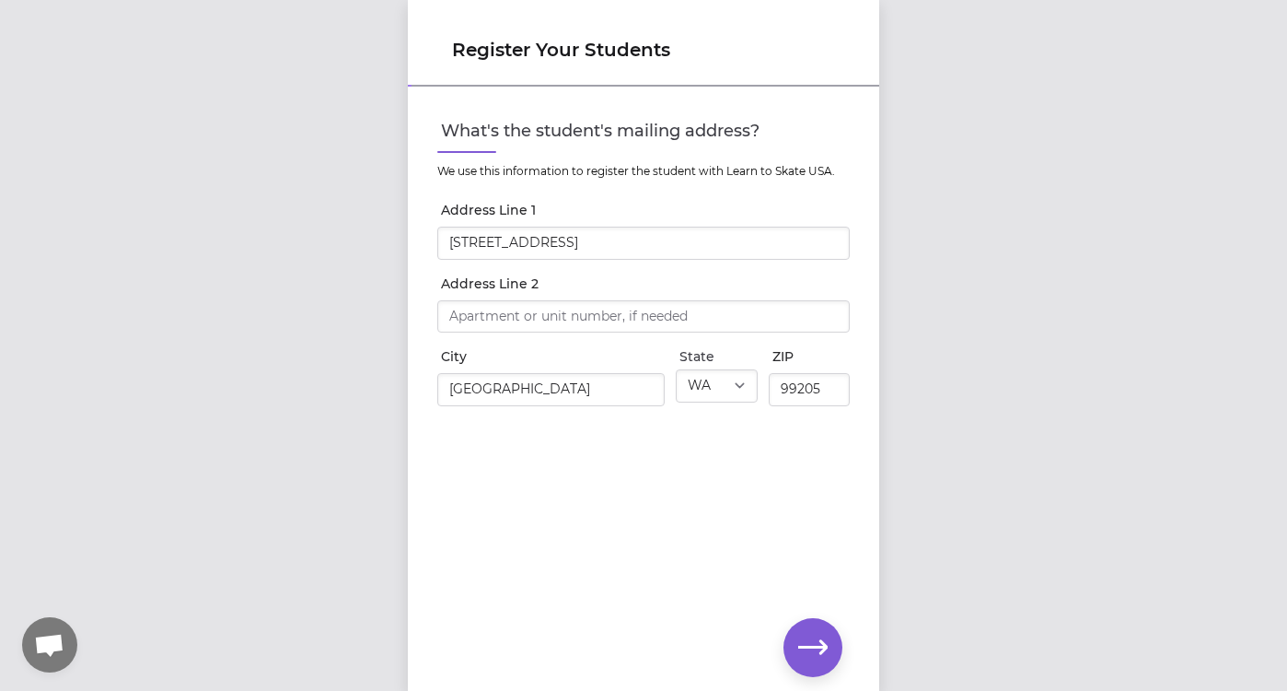
click at [807, 638] on icon "button" at bounding box center [812, 647] width 29 height 29
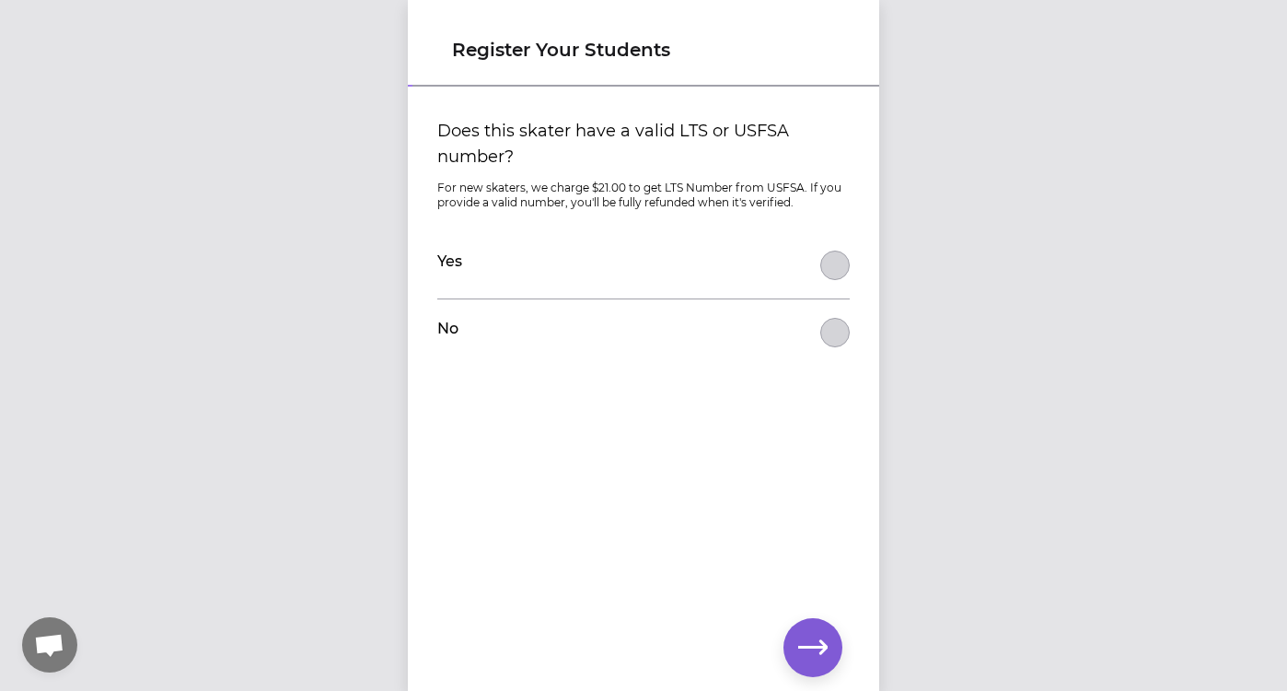
click at [831, 338] on button "Does this skater have a valid LTS or USFSA number?" at bounding box center [834, 332] width 29 height 29
click at [807, 644] on icon "button" at bounding box center [812, 647] width 29 height 29
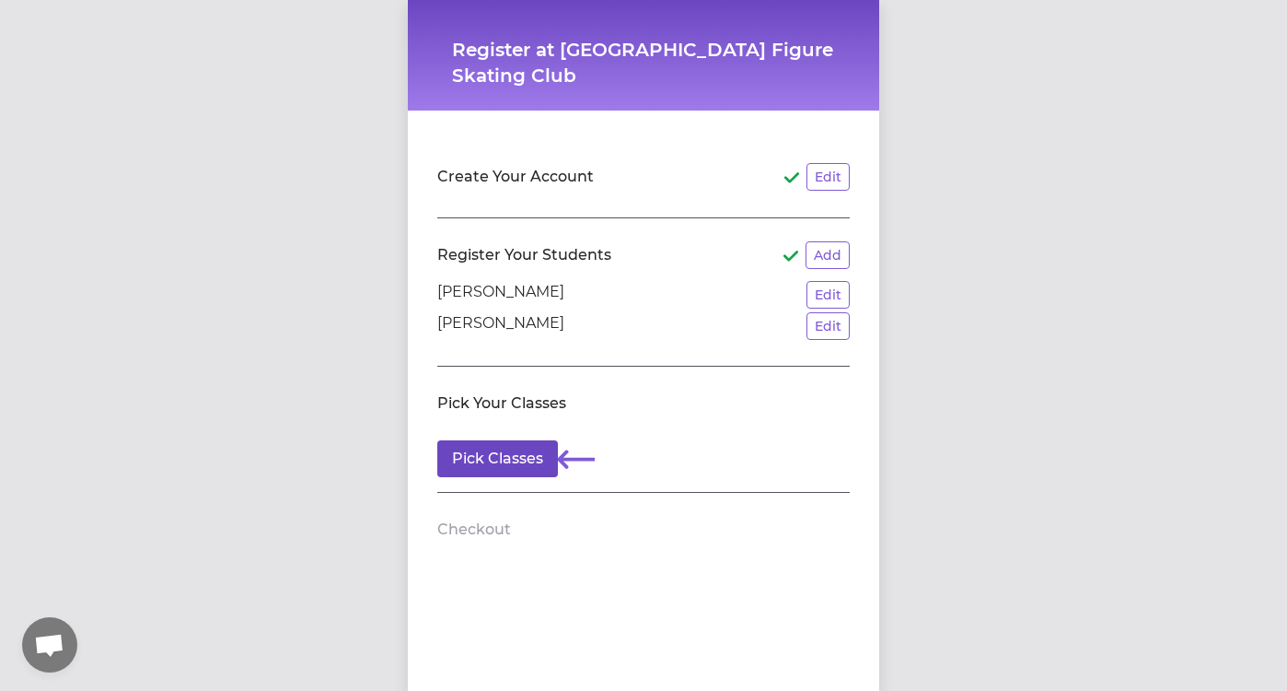
click at [489, 458] on button "Pick Classes" at bounding box center [497, 458] width 121 height 37
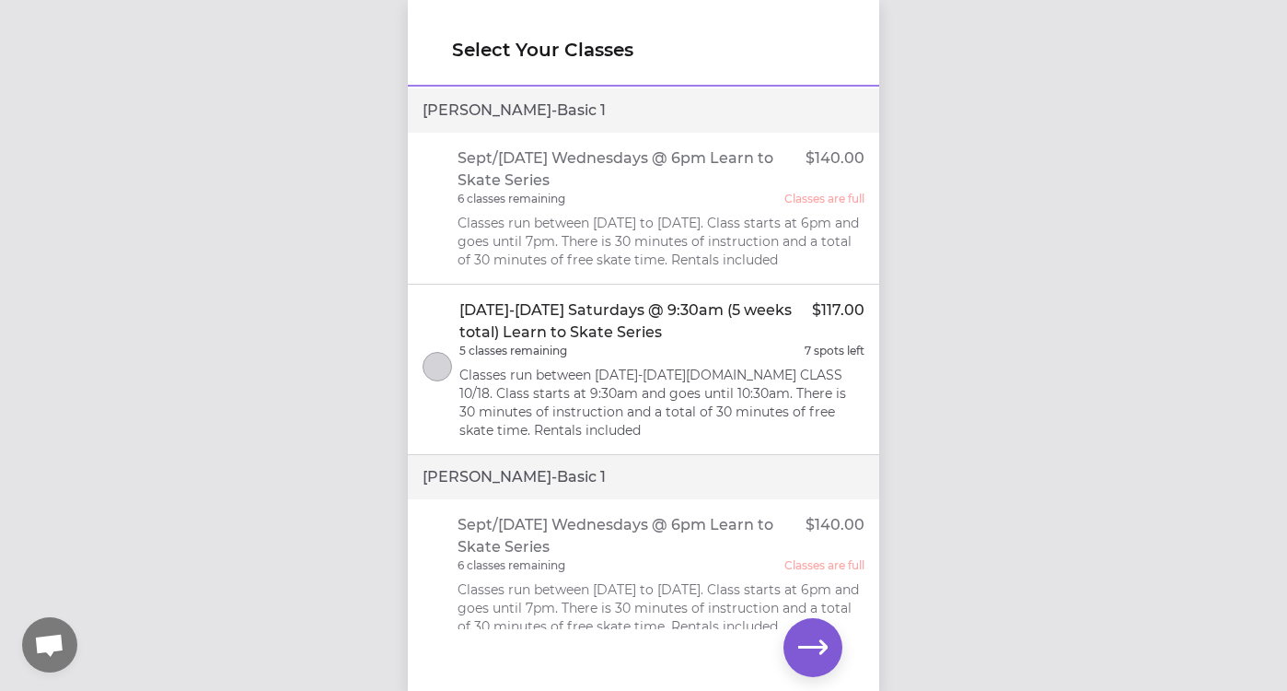
click at [440, 366] on button "select class" at bounding box center [437, 366] width 29 height 29
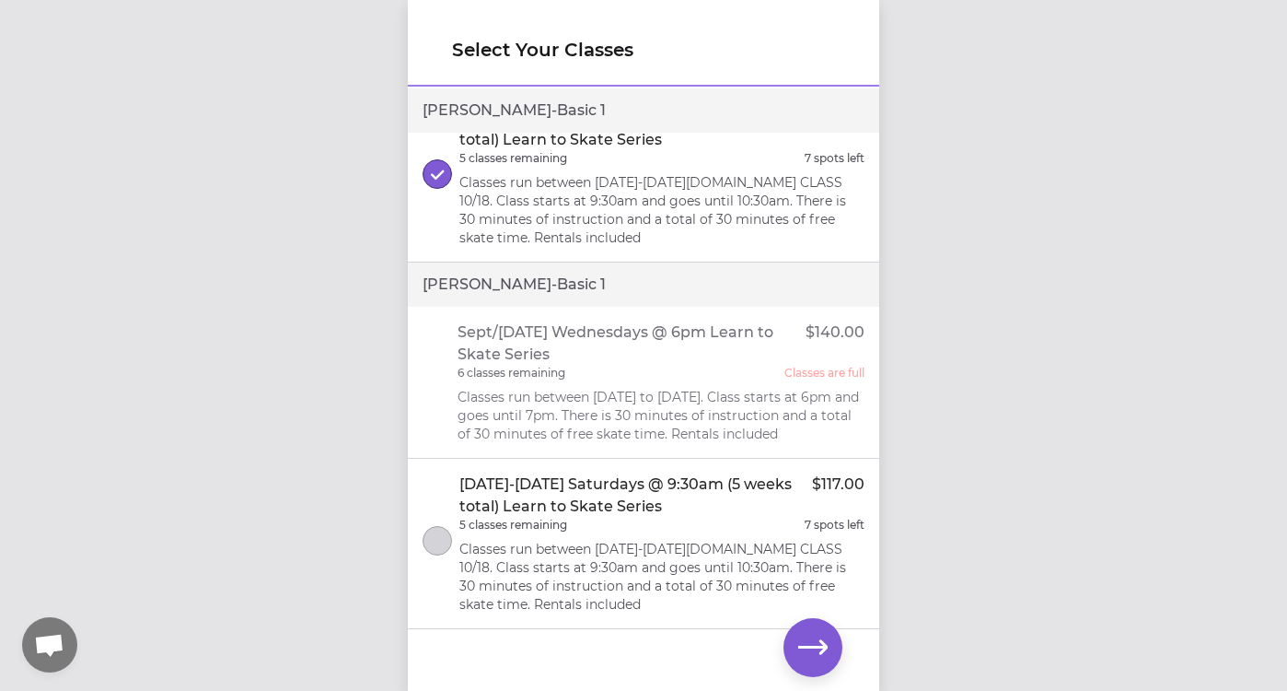
scroll to position [192, 0]
click at [442, 537] on button "select class" at bounding box center [437, 540] width 29 height 29
click at [816, 643] on icon "button" at bounding box center [812, 647] width 29 height 29
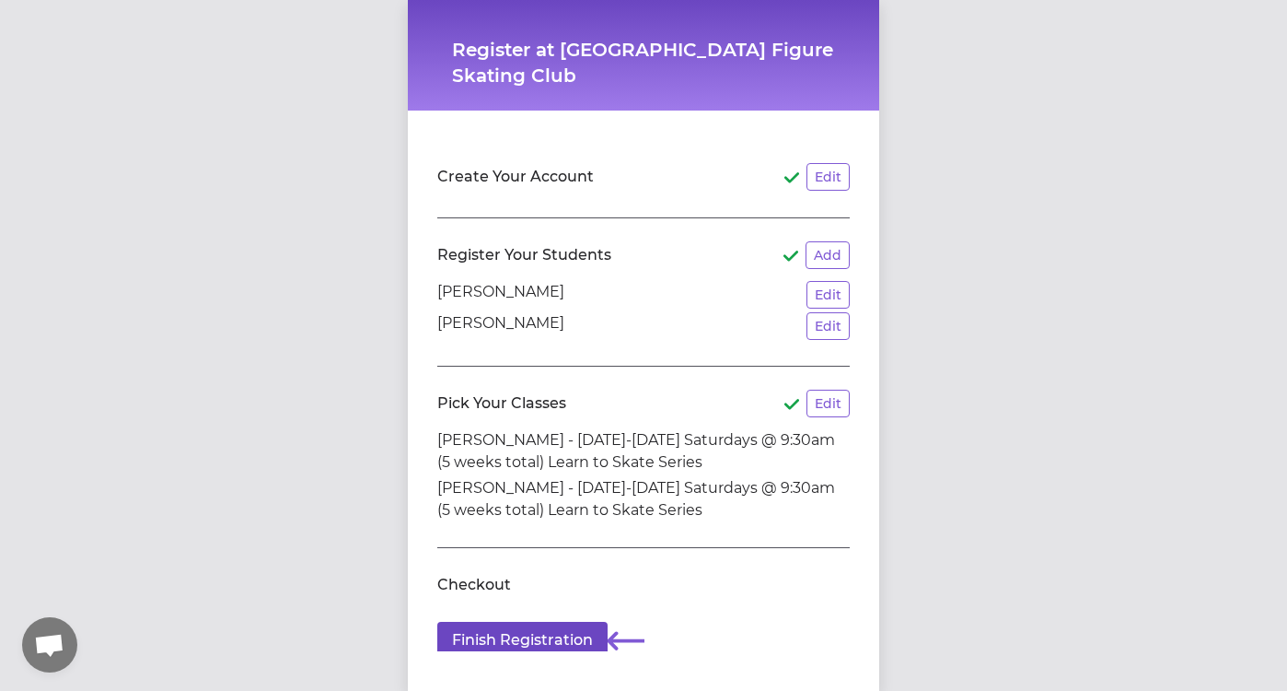
click at [517, 638] on button "Finish Registration" at bounding box center [522, 639] width 170 height 37
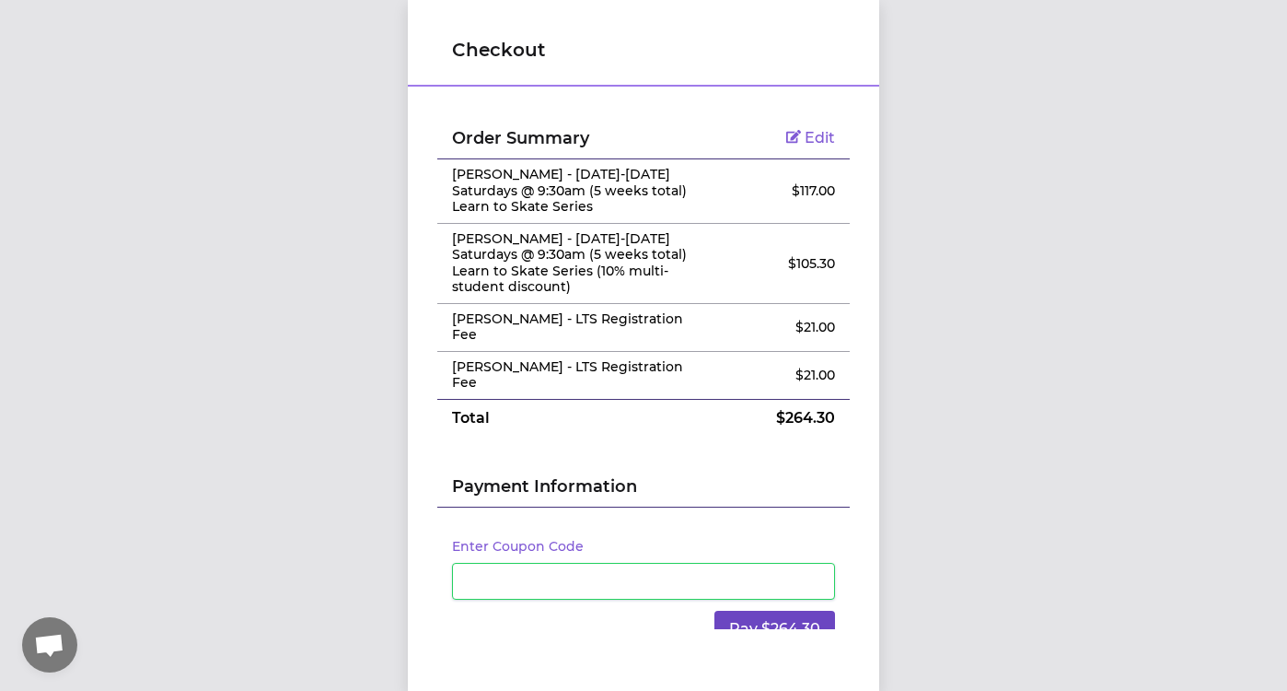
click at [746, 610] on button "Pay $264.30" at bounding box center [774, 628] width 121 height 37
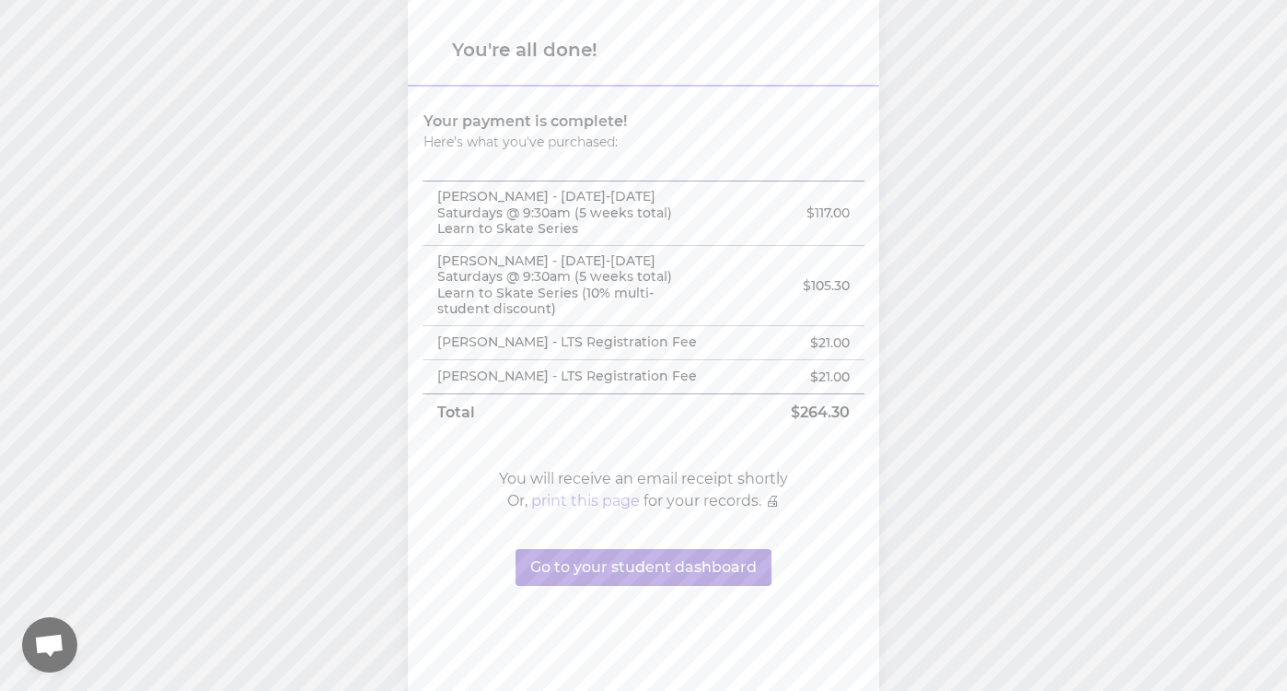
click at [620, 551] on button "Go to your student dashboard" at bounding box center [644, 567] width 256 height 37
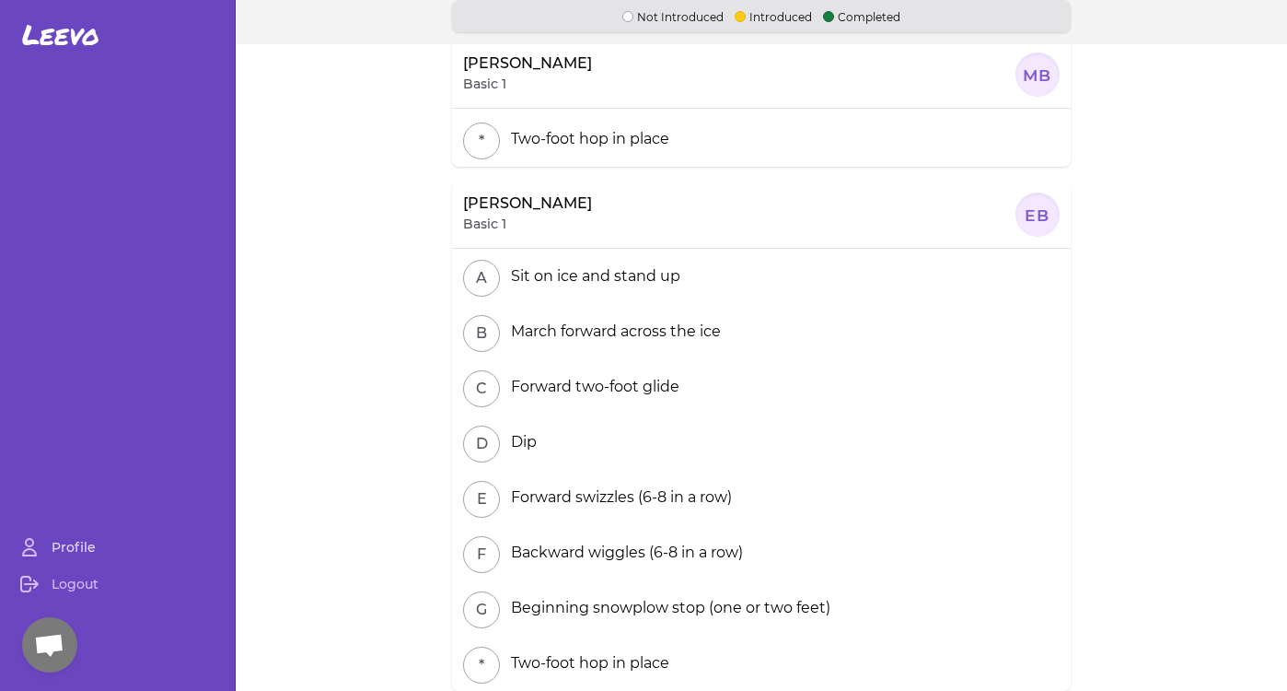
click at [71, 546] on link "Profile" at bounding box center [117, 546] width 220 height 37
